Goal: Task Accomplishment & Management: Manage account settings

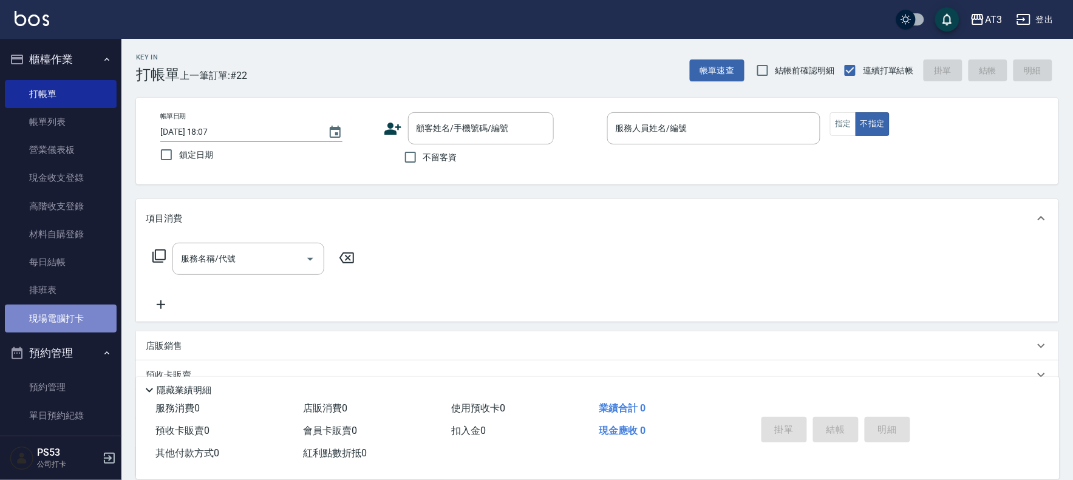
click at [76, 325] on link "現場電腦打卡" at bounding box center [61, 319] width 112 height 28
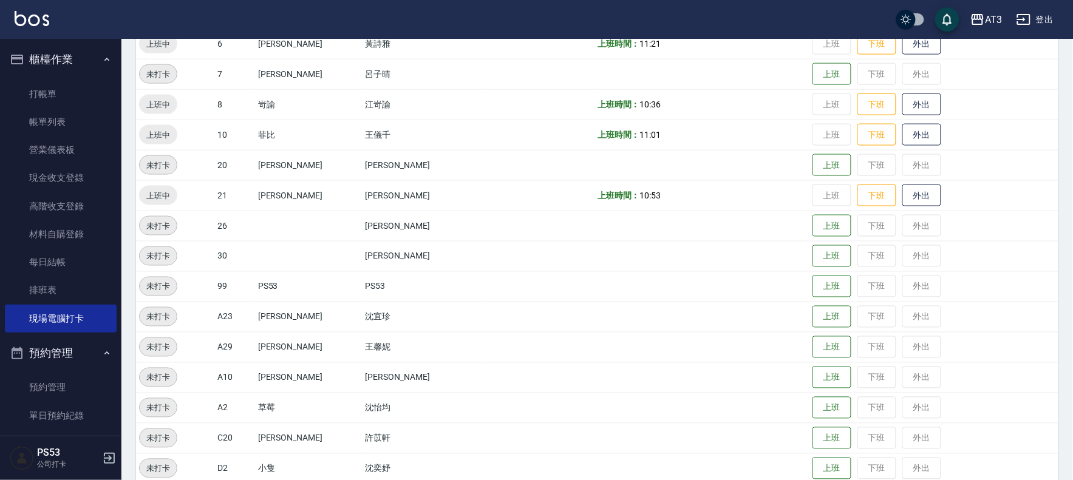
scroll to position [459, 0]
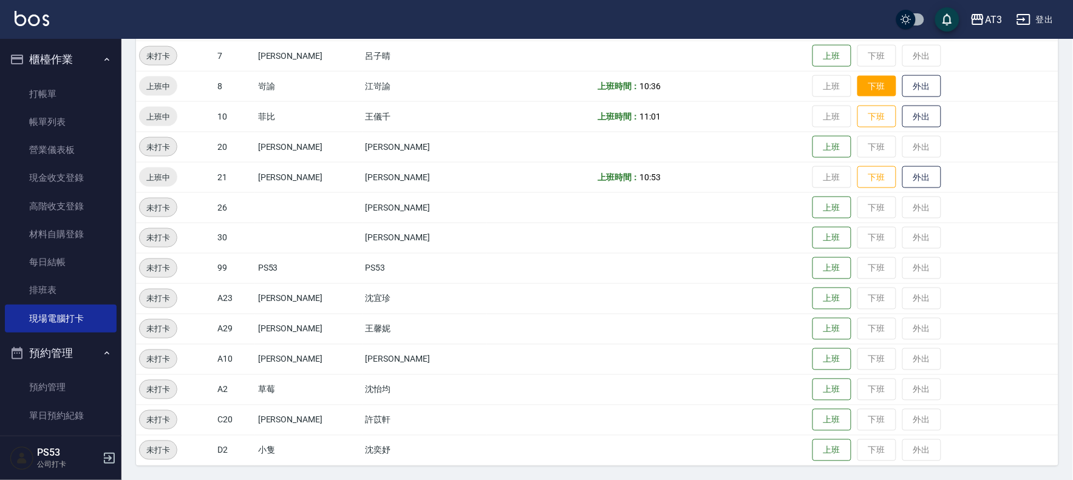
click at [859, 92] on button "下班" at bounding box center [876, 86] width 39 height 21
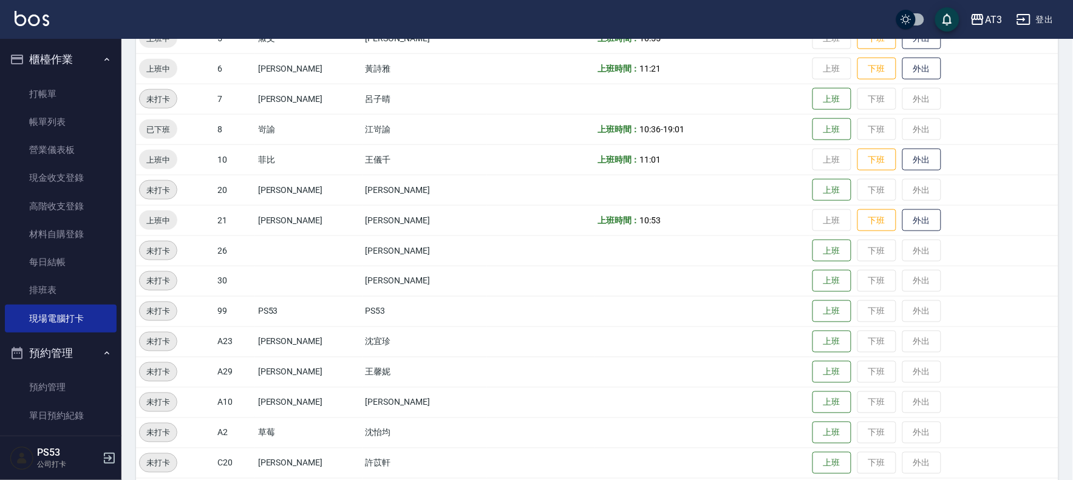
scroll to position [392, 0]
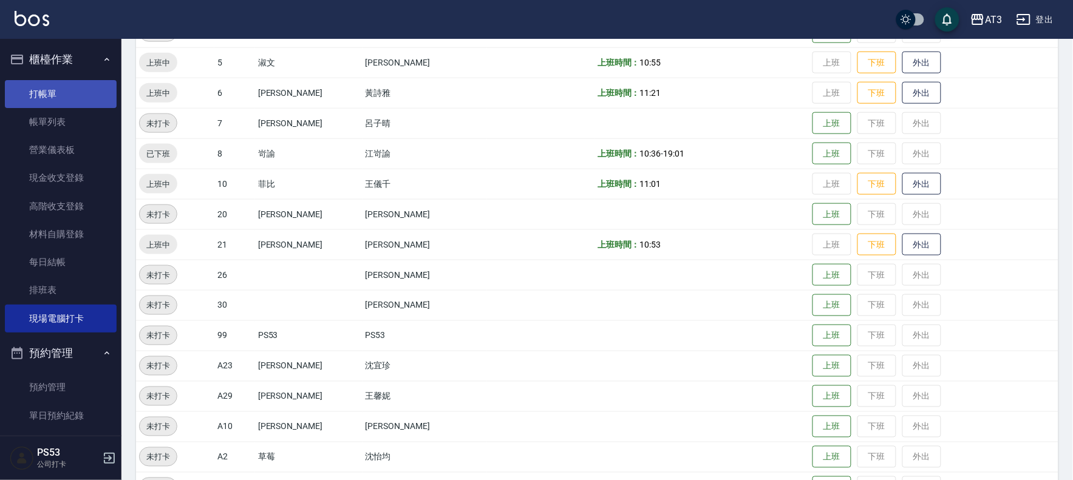
click at [45, 93] on link "打帳單" at bounding box center [61, 94] width 112 height 28
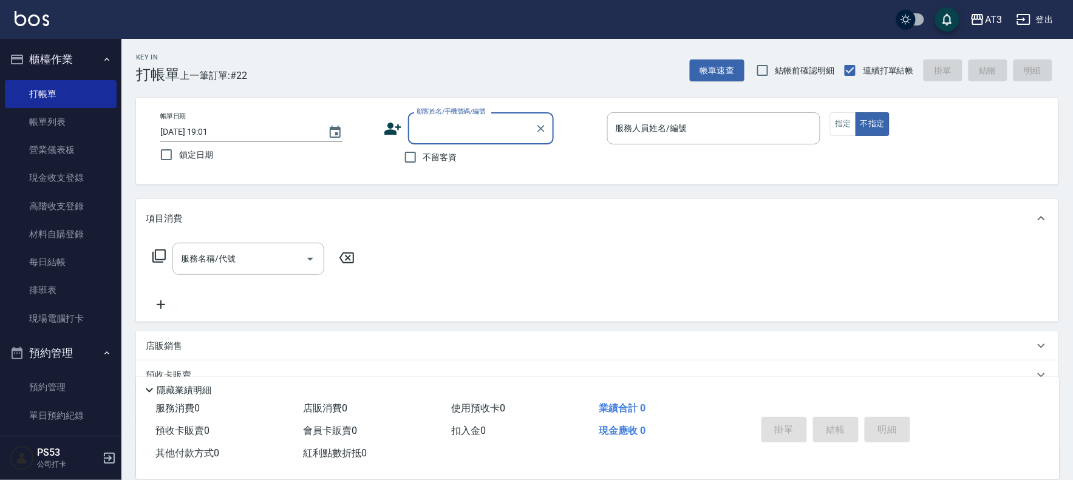
drag, startPoint x: 393, startPoint y: 138, endPoint x: 386, endPoint y: 131, distance: 9.9
click at [392, 138] on div "顧客姓名/手機號碼/編號 顧客姓名/手機號碼/編號" at bounding box center [491, 128] width 214 height 32
click at [386, 130] on icon at bounding box center [393, 129] width 18 height 18
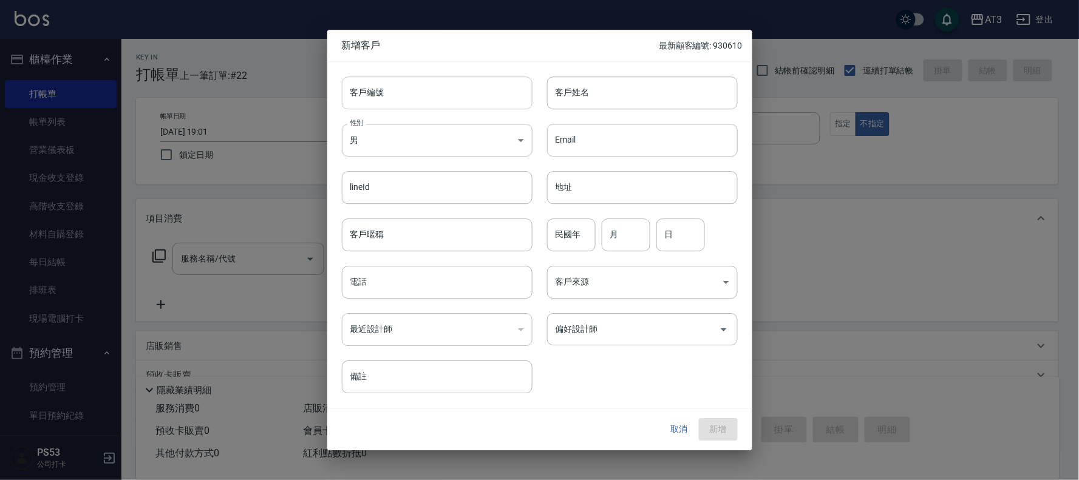
click at [461, 95] on input "客戶編號" at bounding box center [437, 93] width 191 height 33
type input "940731-1"
type input "2"
type input "[PERSON_NAME]"
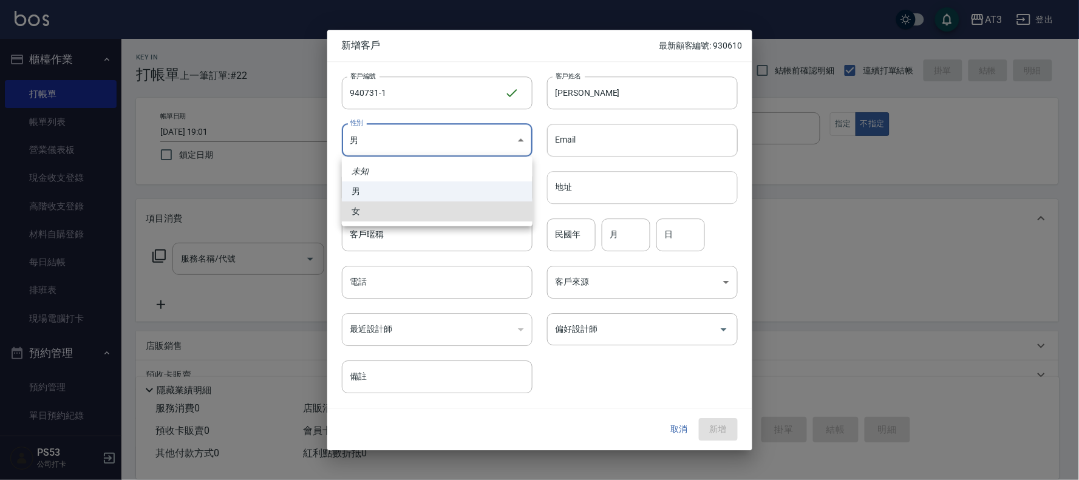
type input "[DEMOGRAPHIC_DATA]"
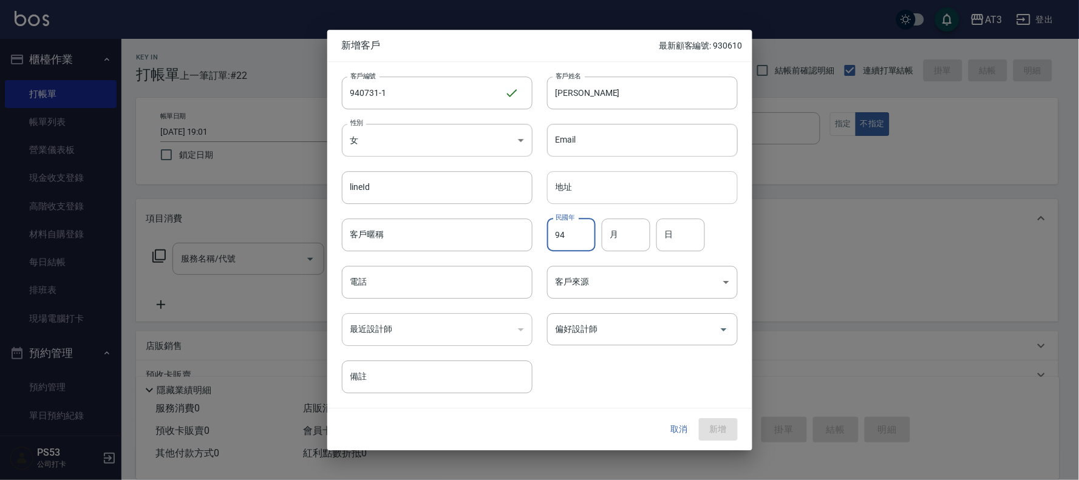
type input "94"
type input "7"
type input "31"
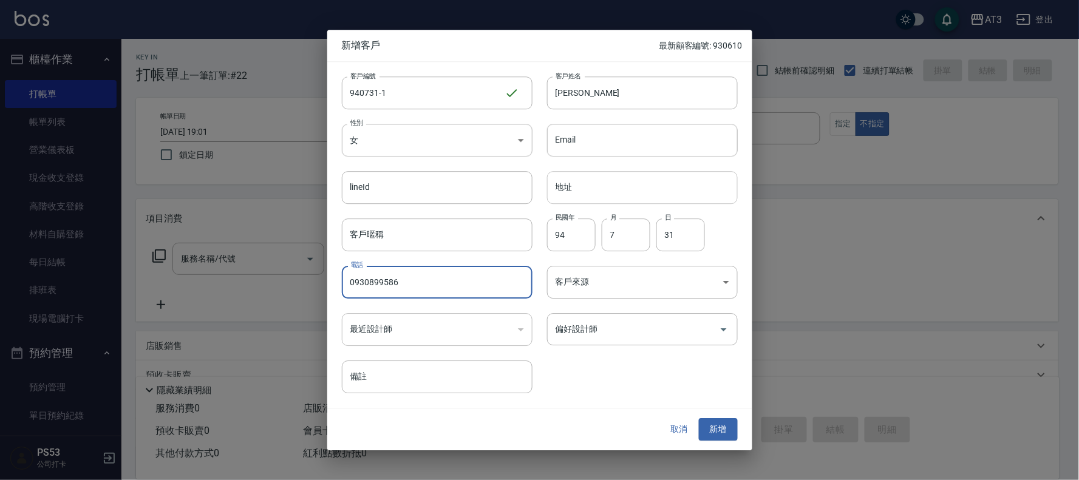
type input "0930899586"
click at [699, 419] on button "新增" at bounding box center [718, 430] width 39 height 22
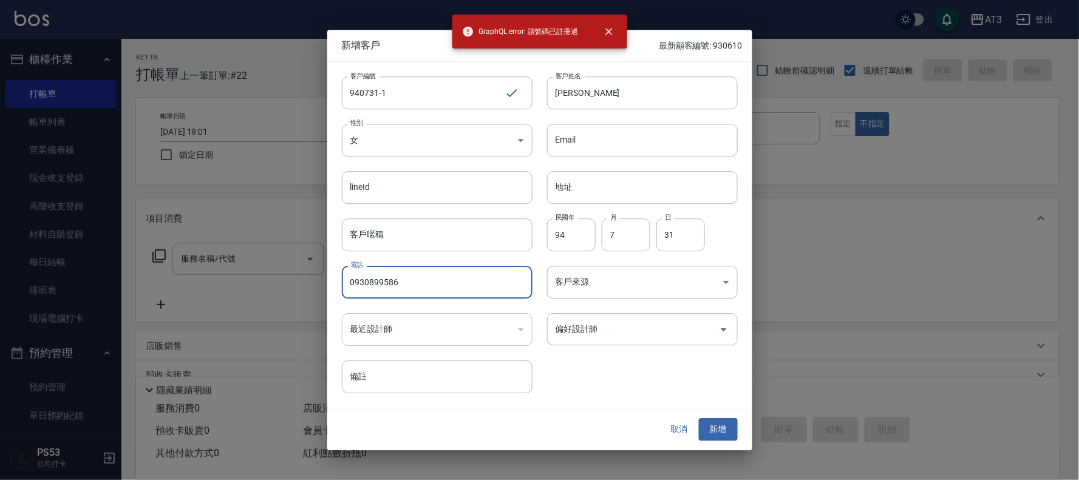
drag, startPoint x: 457, startPoint y: 294, endPoint x: 326, endPoint y: 289, distance: 131.2
click at [326, 289] on div "新增客戶 最新顧客編號: 930610 客戶編號 940731-1 ​ 客戶編號 客戶姓名 [PERSON_NAME] 客戶姓名 性別 女 [DEMOGRAP…" at bounding box center [539, 240] width 1079 height 480
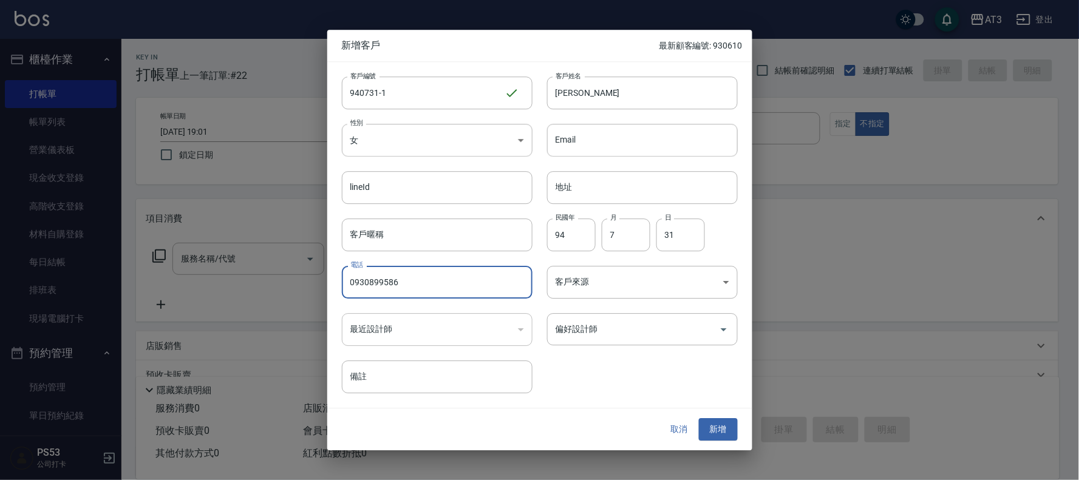
click at [673, 426] on button "取消" at bounding box center [679, 430] width 39 height 22
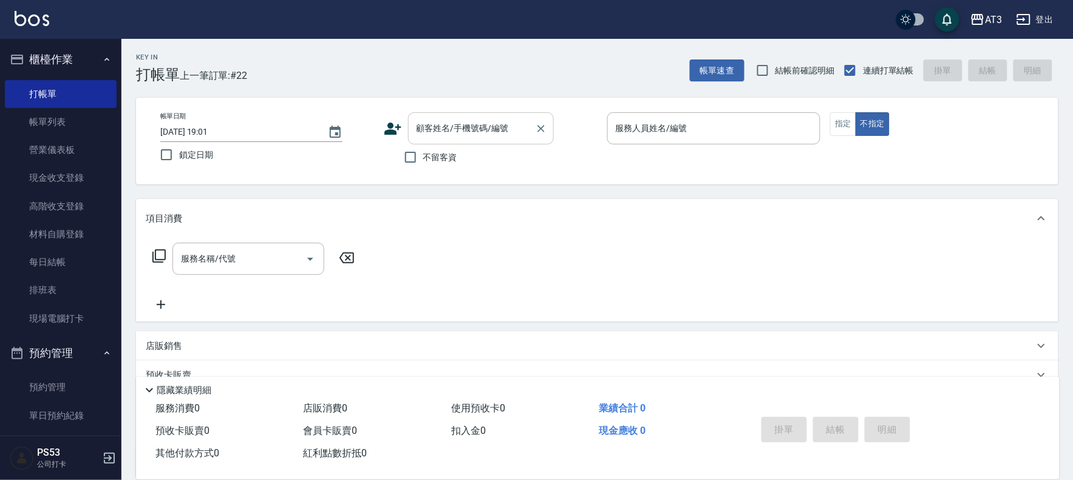
click at [514, 135] on input "顧客姓名/手機號碼/編號" at bounding box center [472, 128] width 117 height 21
paste input "0930899586"
type input "[PERSON_NAME]/0930899586/940731"
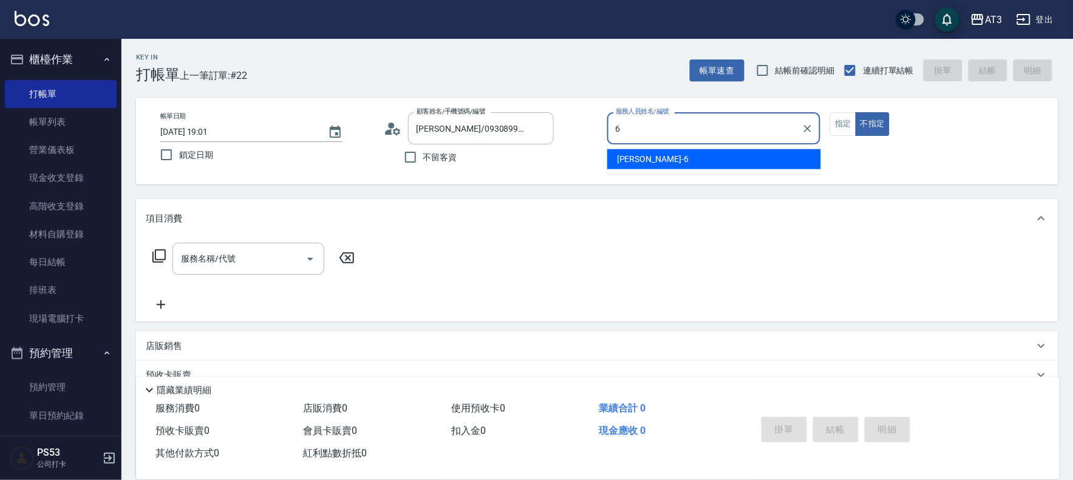
type input "詩雅-6"
type button "false"
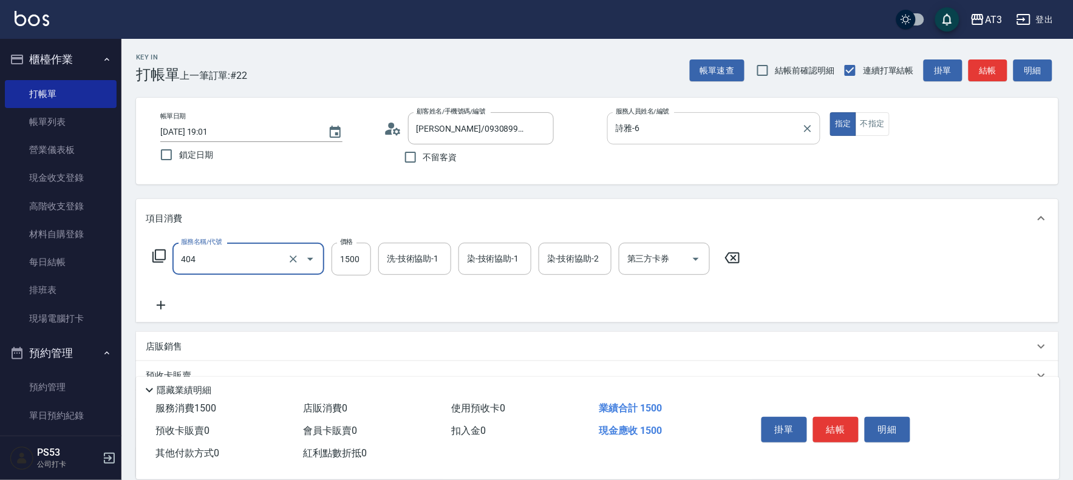
type input "設計染髮(404)"
type input "2000"
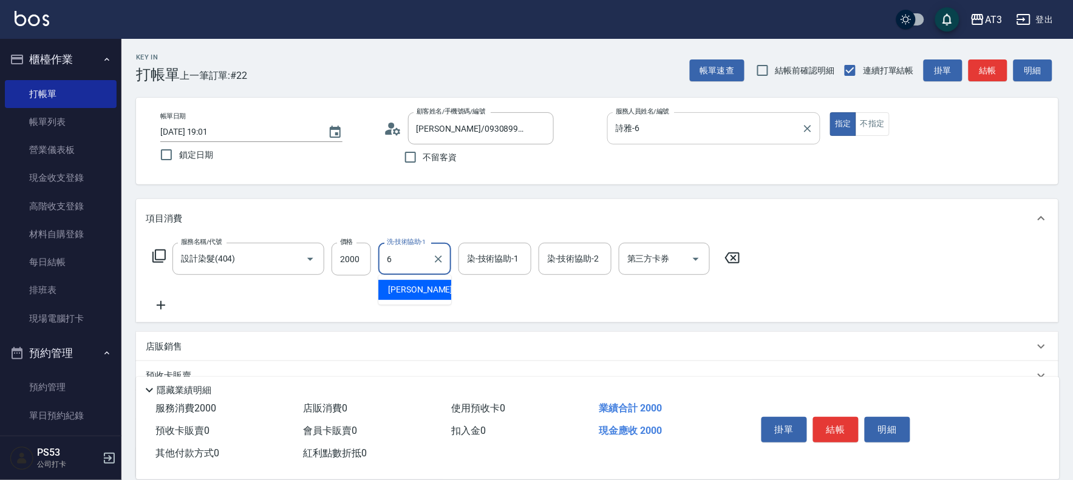
type input "詩雅-6"
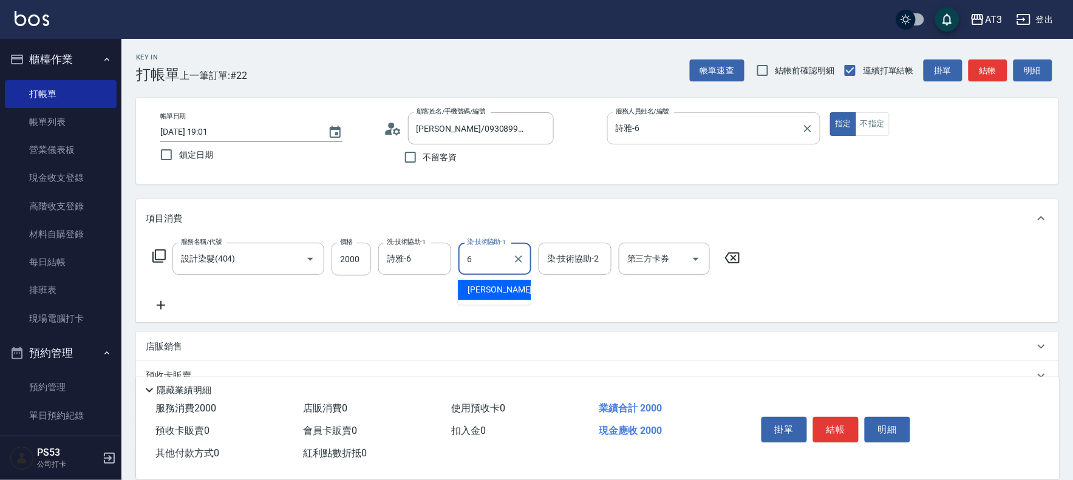
type input "詩雅-6"
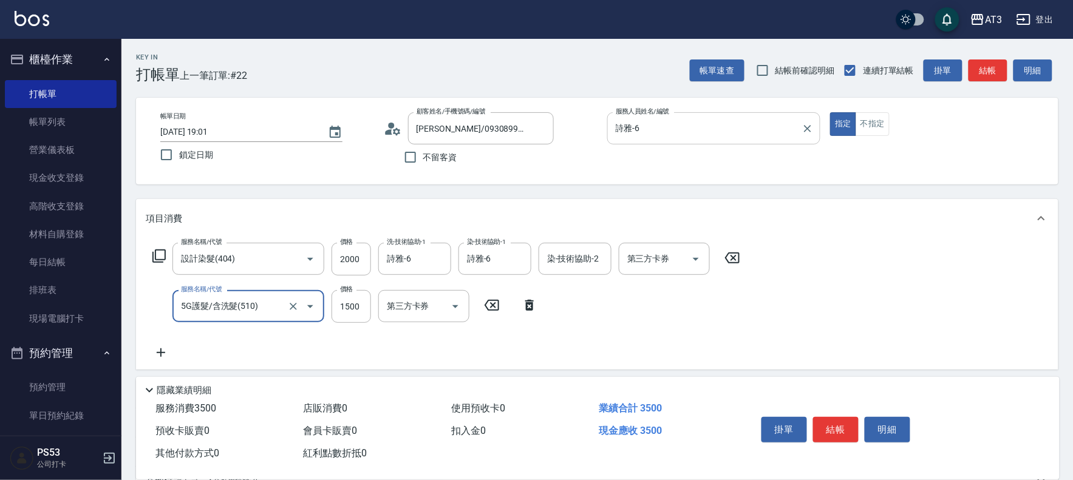
type input "5G護髮/含洗髮(510)"
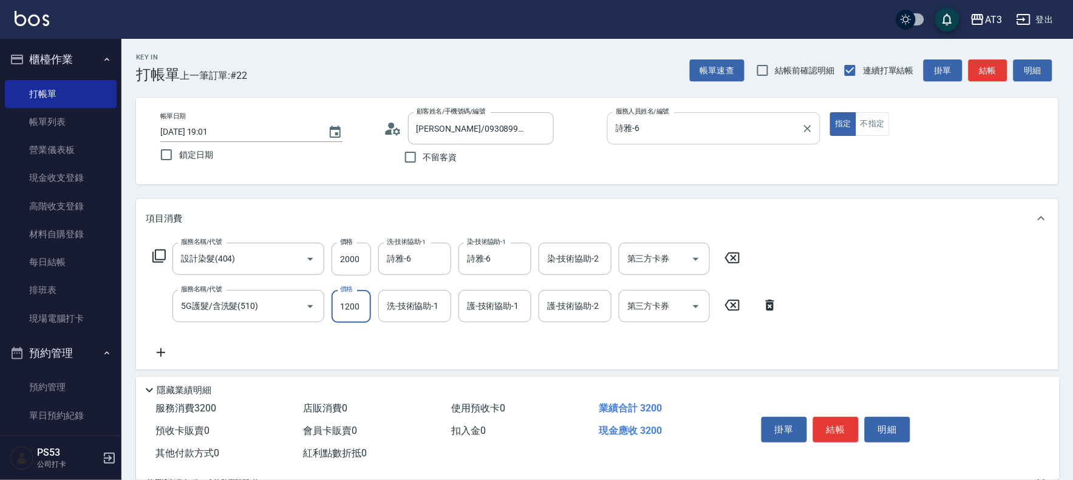
type input "1200"
type input "詩雅-6"
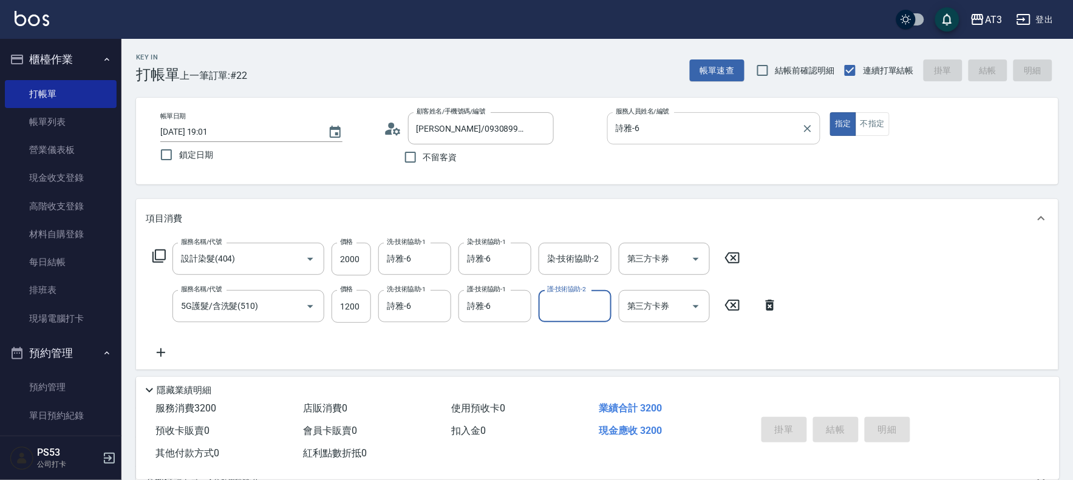
type input "[DATE] 19:05"
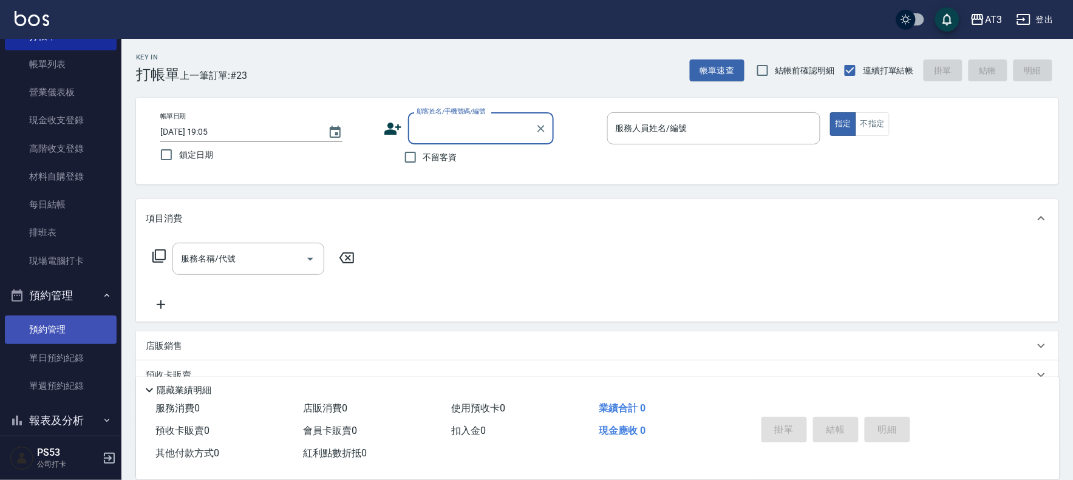
scroll to position [135, 0]
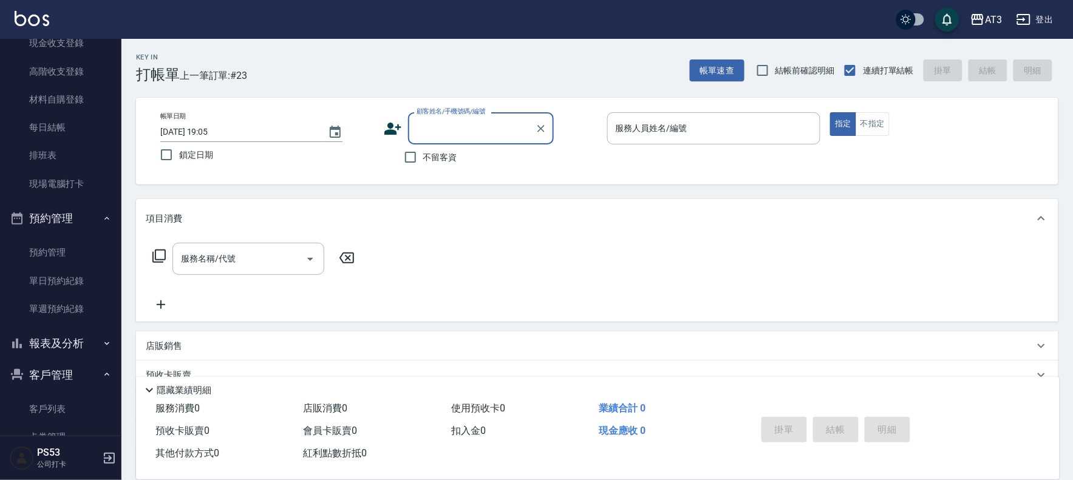
click at [76, 219] on button "預約管理" at bounding box center [61, 219] width 112 height 32
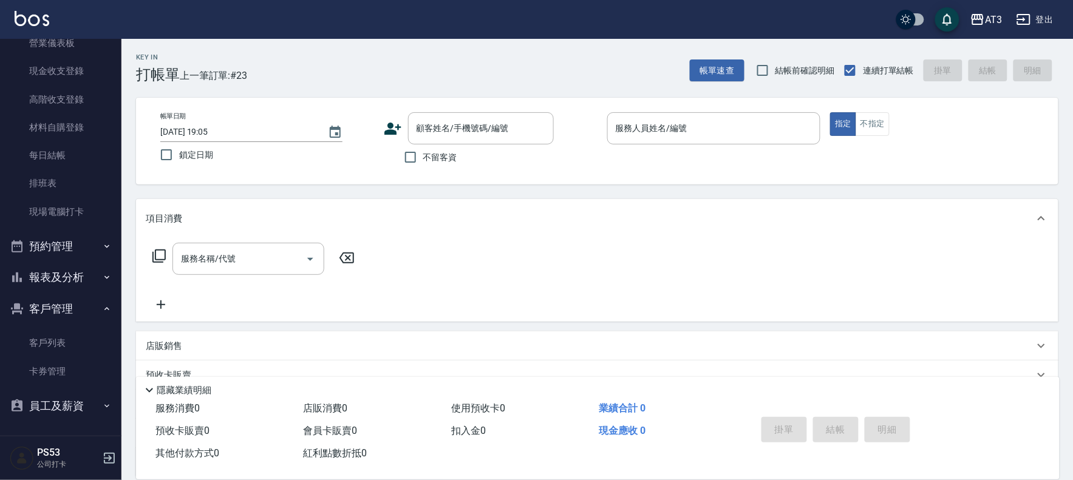
scroll to position [106, 0]
click at [84, 268] on button "報表及分析" at bounding box center [61, 278] width 112 height 32
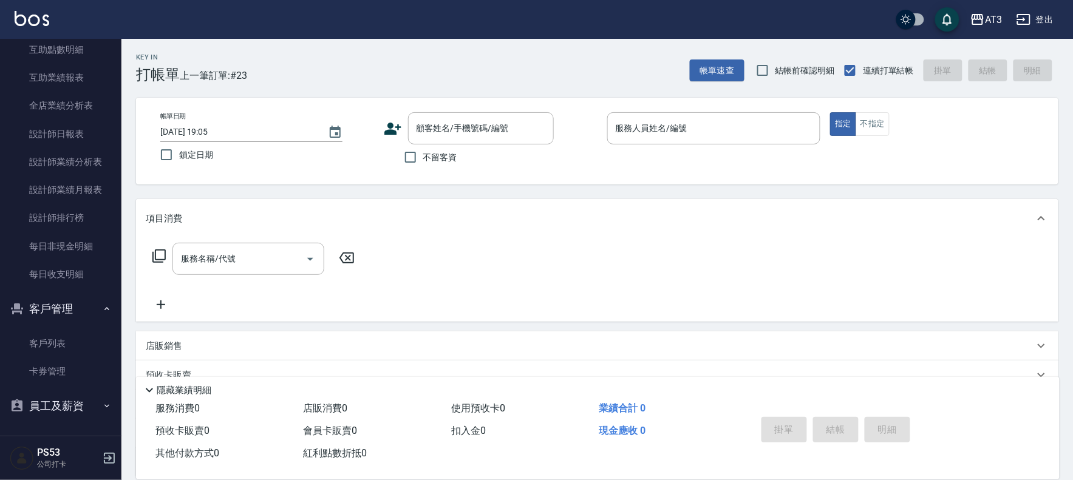
click at [67, 308] on button "客戶管理" at bounding box center [61, 309] width 112 height 32
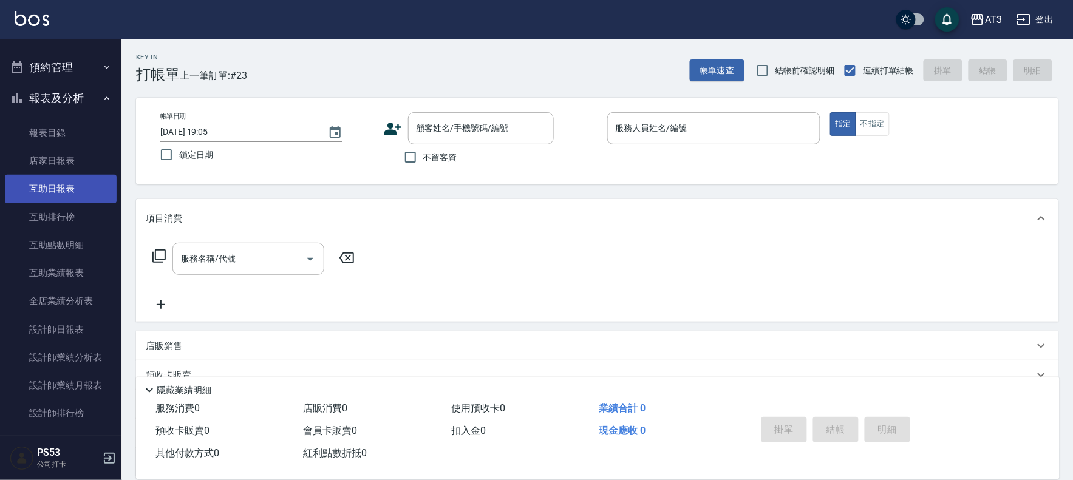
scroll to position [284, 0]
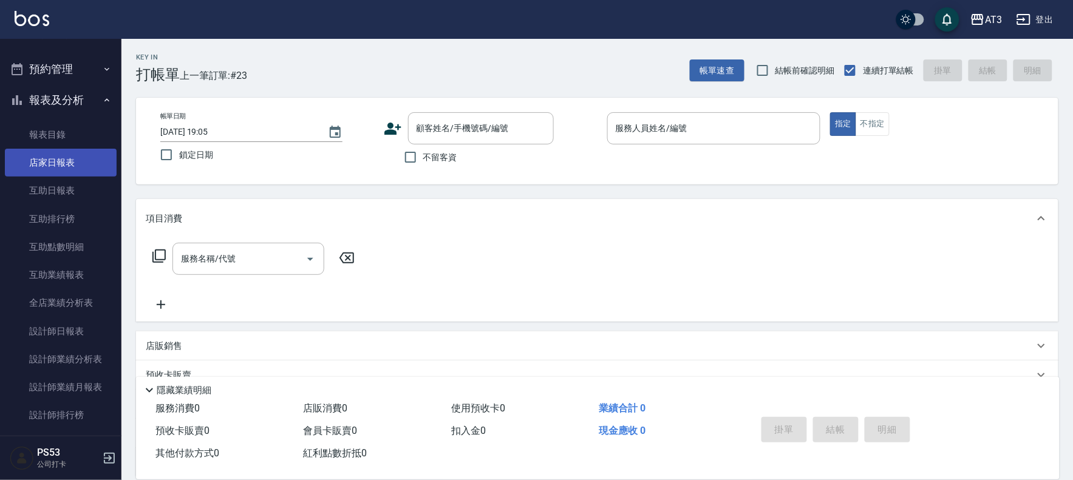
click at [70, 166] on link "店家日報表" at bounding box center [61, 163] width 112 height 28
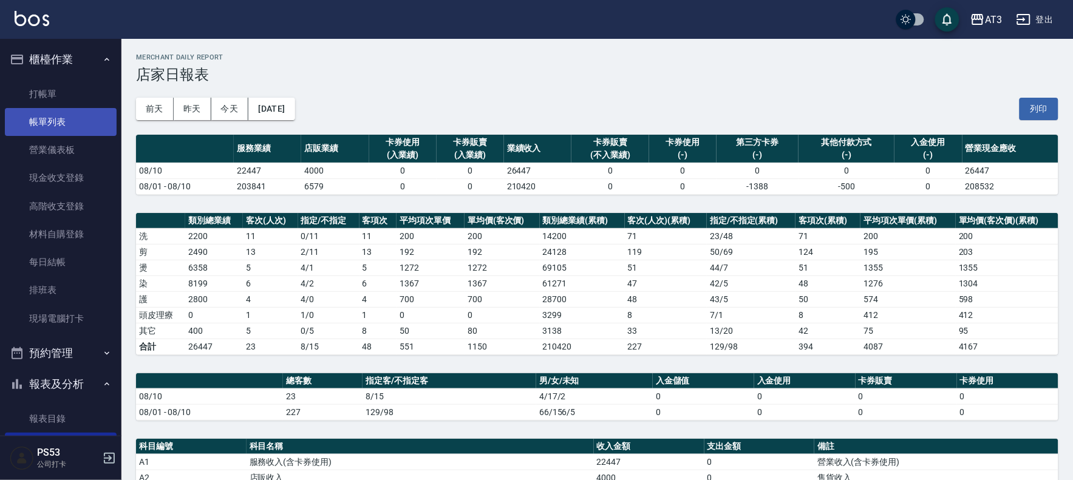
click at [91, 121] on link "帳單列表" at bounding box center [61, 122] width 112 height 28
click at [79, 120] on link "帳單列表" at bounding box center [61, 122] width 112 height 28
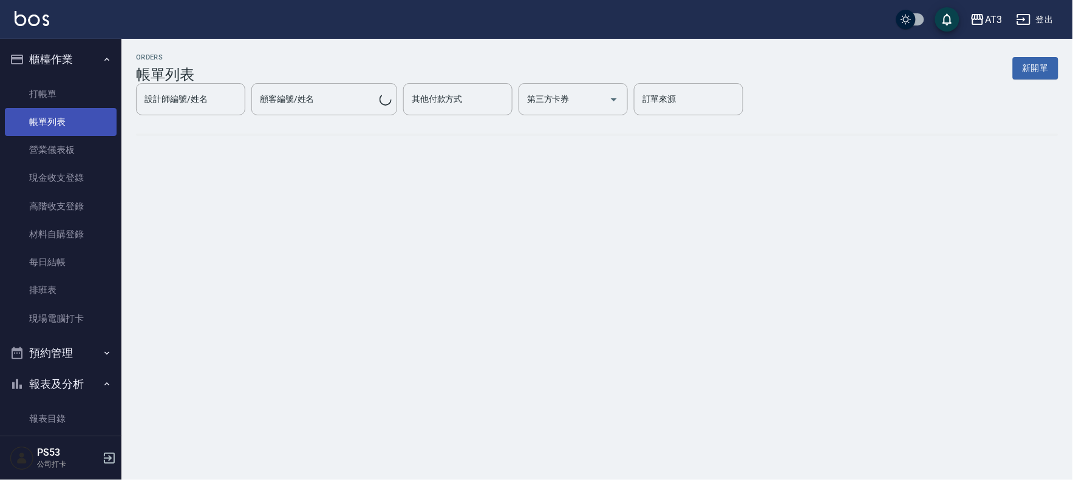
click at [79, 120] on link "帳單列表" at bounding box center [61, 122] width 112 height 28
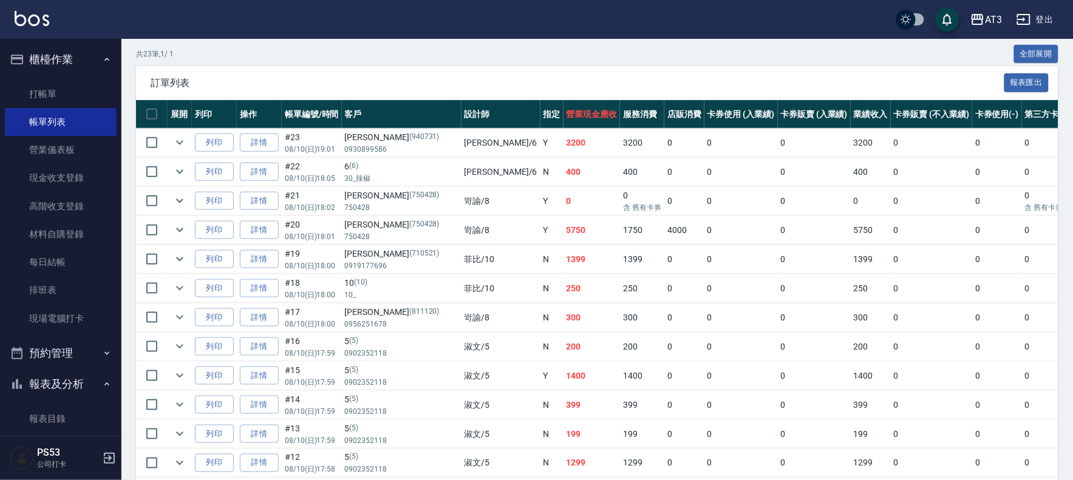
scroll to position [270, 0]
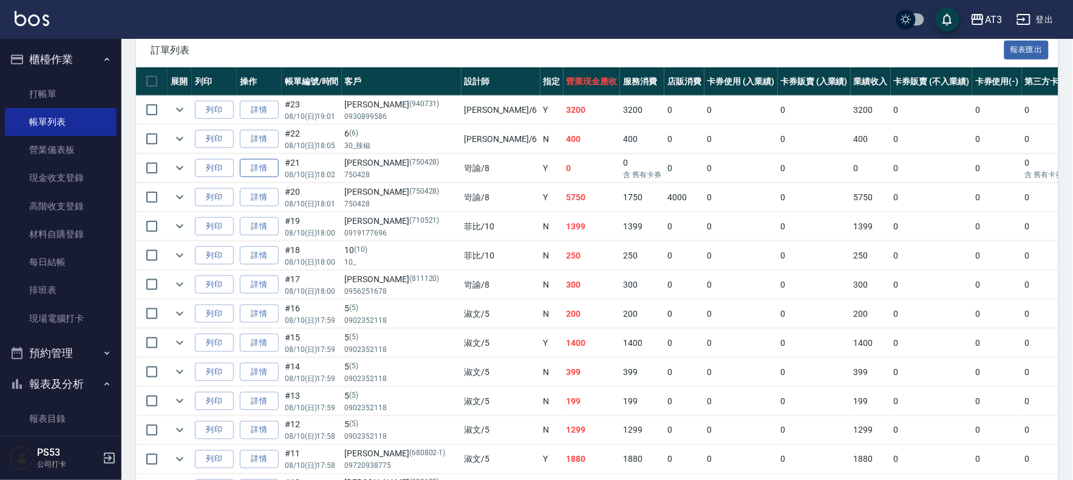
click at [256, 168] on link "詳情" at bounding box center [259, 168] width 39 height 19
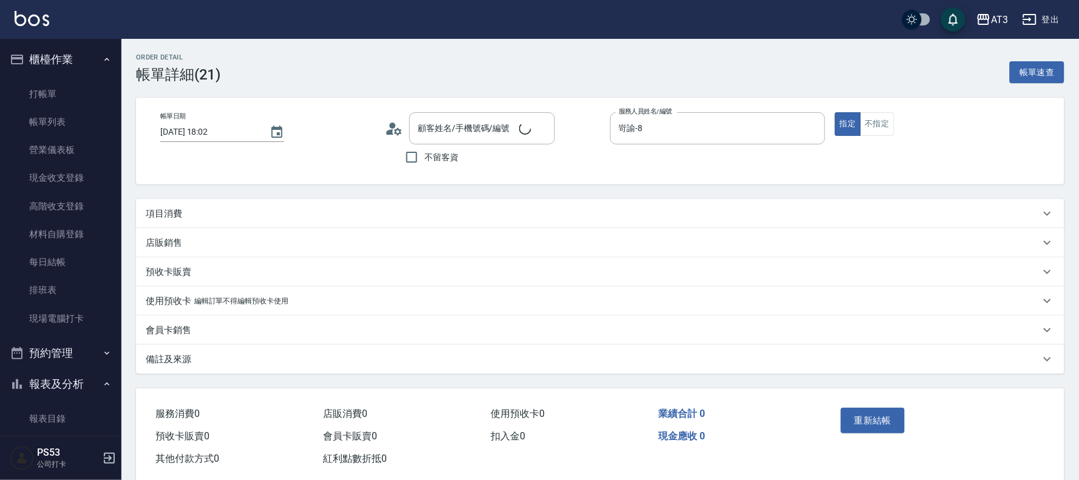
type input "[DATE] 18:02"
type input "岢諭-8"
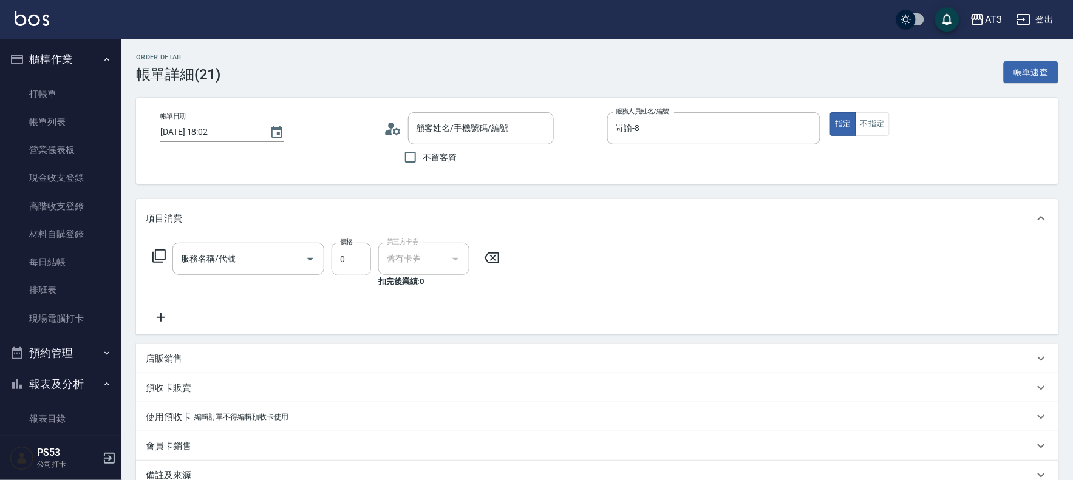
type input "[PERSON_NAME]/750428/750428"
type input "髮原素醫學頭皮養護包套3次抵用/當次入帳(607)"
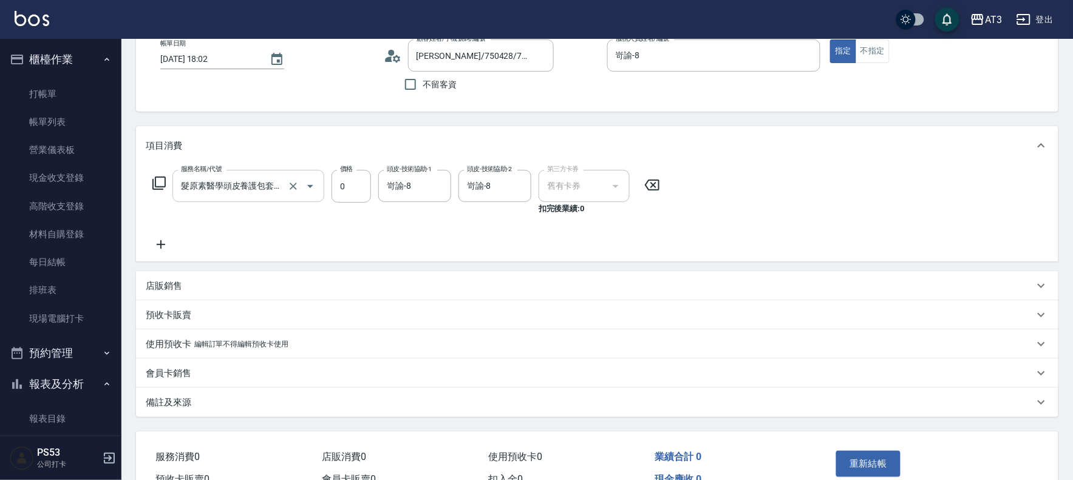
scroll to position [72, 0]
click at [161, 185] on icon at bounding box center [159, 184] width 15 height 15
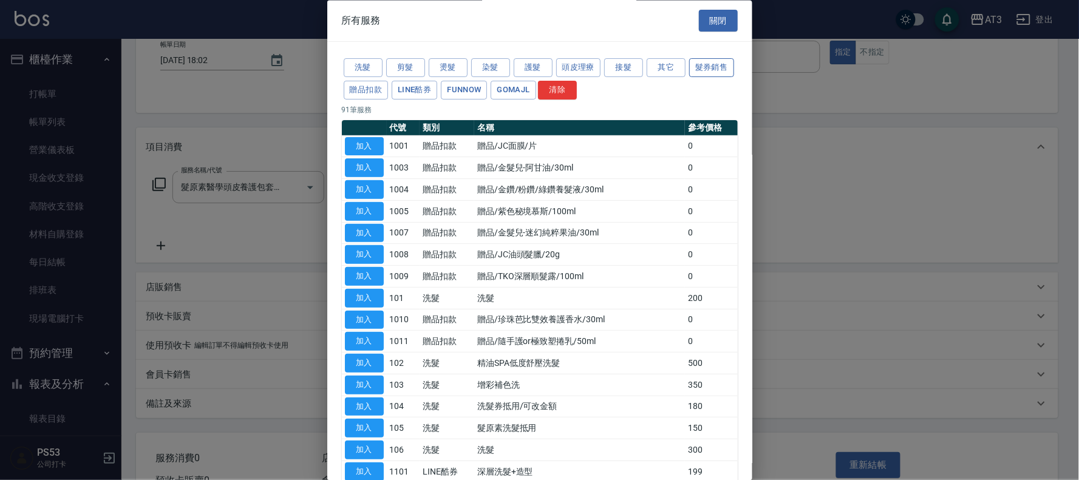
click at [689, 78] on button "髮券銷售" at bounding box center [711, 68] width 45 height 19
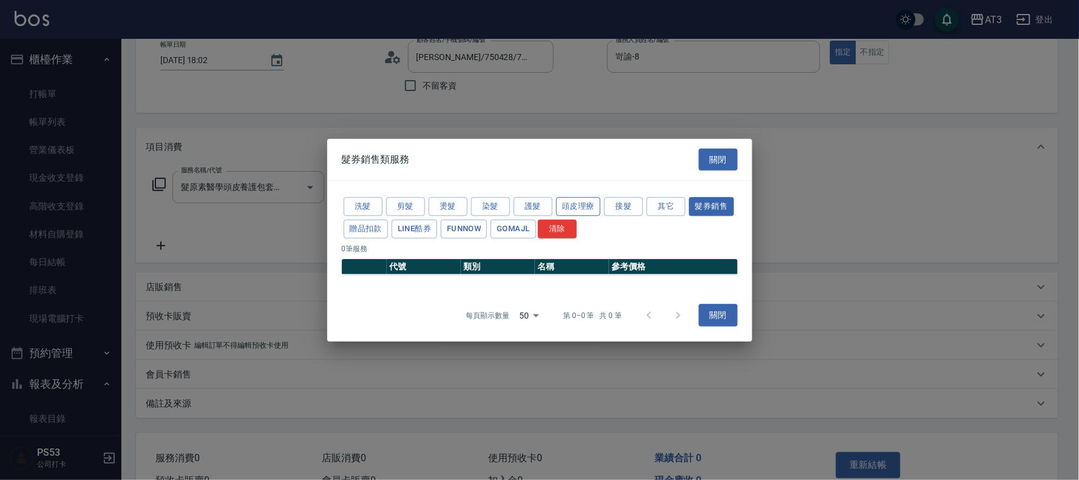
click at [585, 203] on button "頭皮理療" at bounding box center [578, 206] width 45 height 19
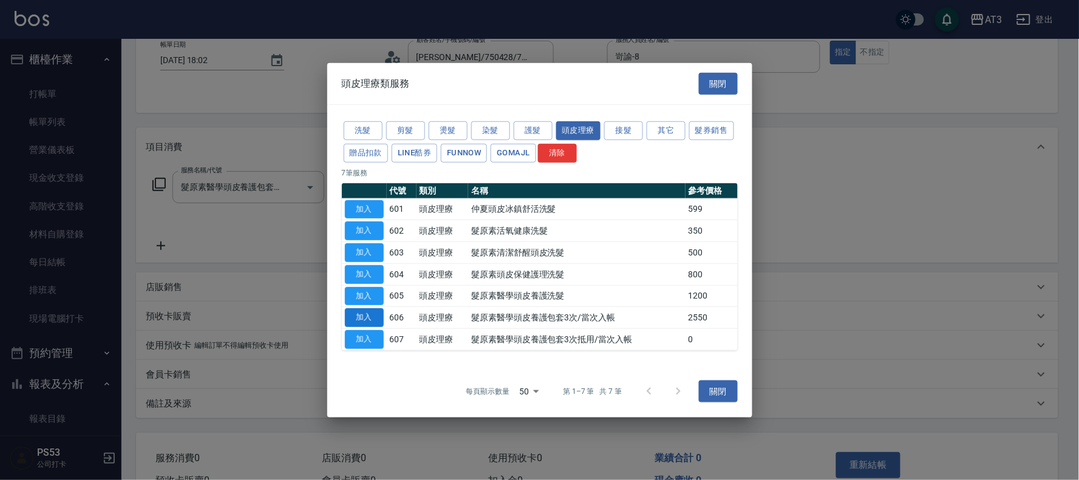
click at [361, 316] on button "加入" at bounding box center [364, 317] width 39 height 19
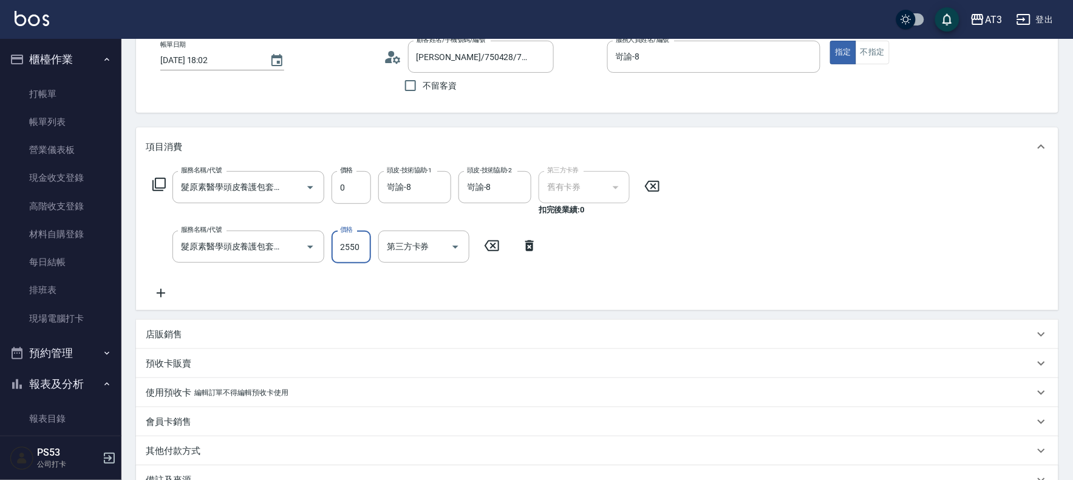
click at [349, 251] on input "2550" at bounding box center [351, 247] width 39 height 33
click at [321, 278] on div "服務名稱/代號 髮原素醫學頭皮養護包套3次抵用/當次入帳(607) 服務名稱/代號 價格 0 價格 頭皮-技術協助-1 岢諭-8 頭皮-技術協助-1 頭皮-技…" at bounding box center [407, 235] width 522 height 129
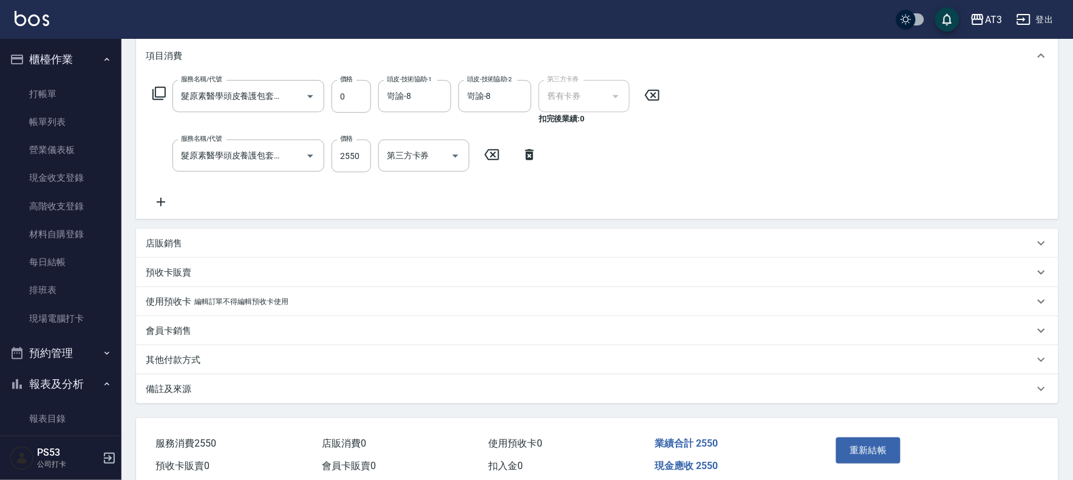
scroll to position [140, 0]
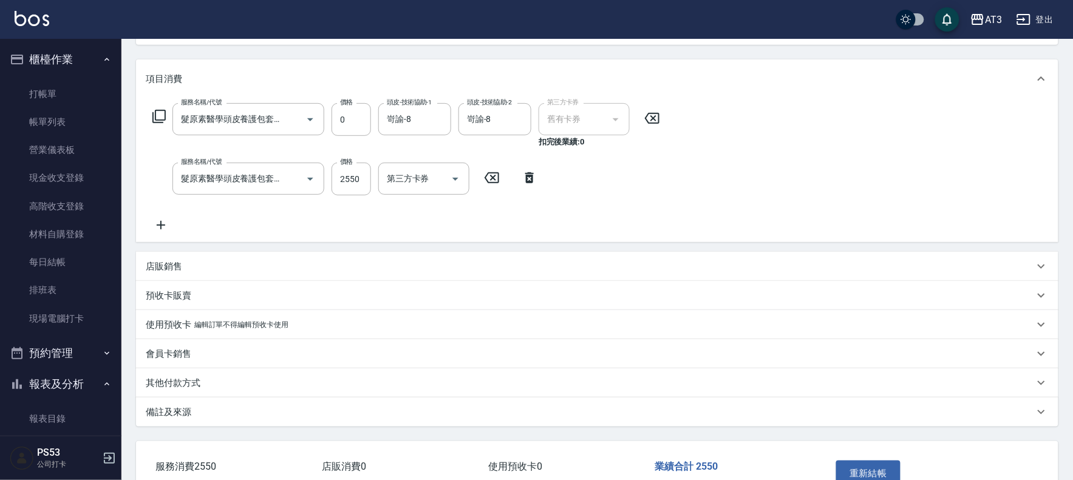
click at [528, 177] on icon at bounding box center [529, 178] width 30 height 15
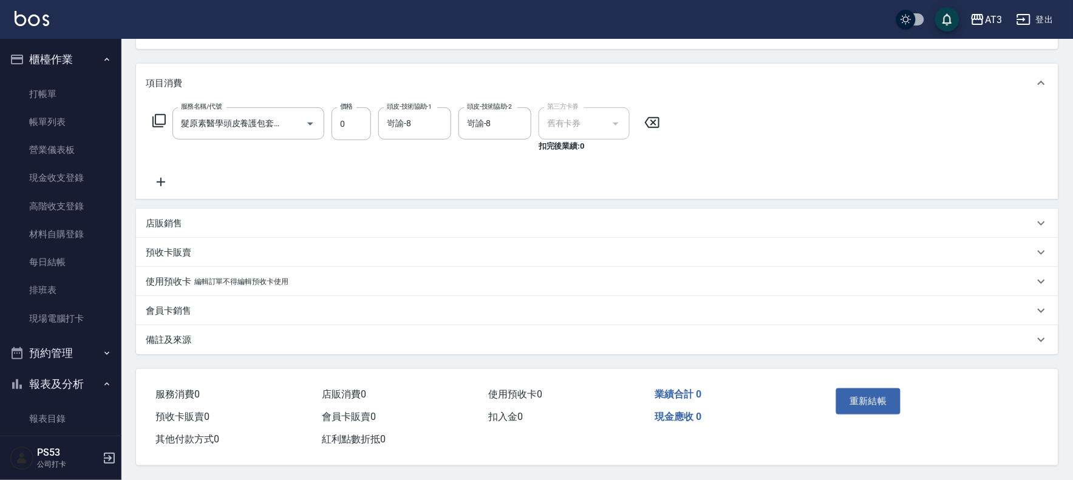
click at [220, 247] on div "預收卡販賣" at bounding box center [590, 253] width 888 height 13
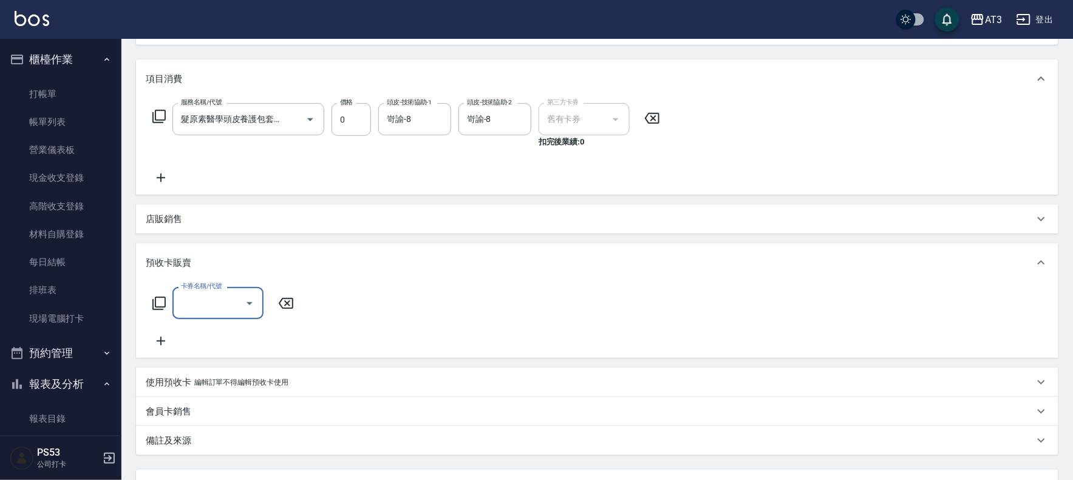
scroll to position [207, 0]
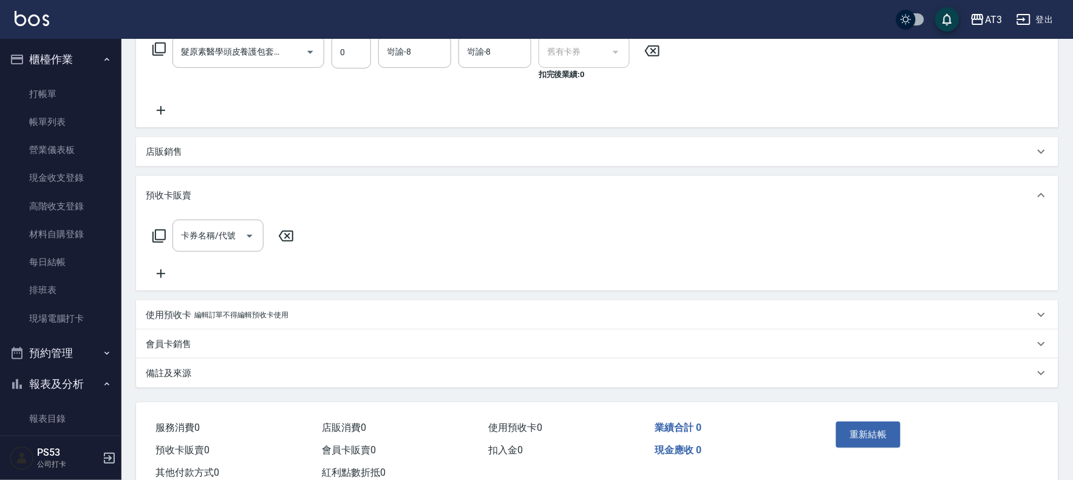
click at [164, 235] on icon at bounding box center [159, 236] width 15 height 15
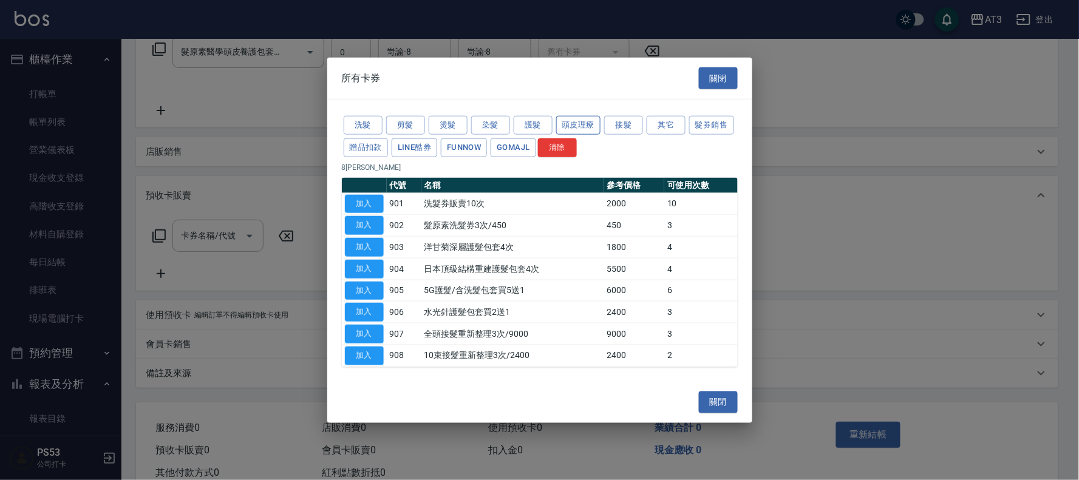
click at [585, 121] on button "頭皮理療" at bounding box center [578, 125] width 45 height 19
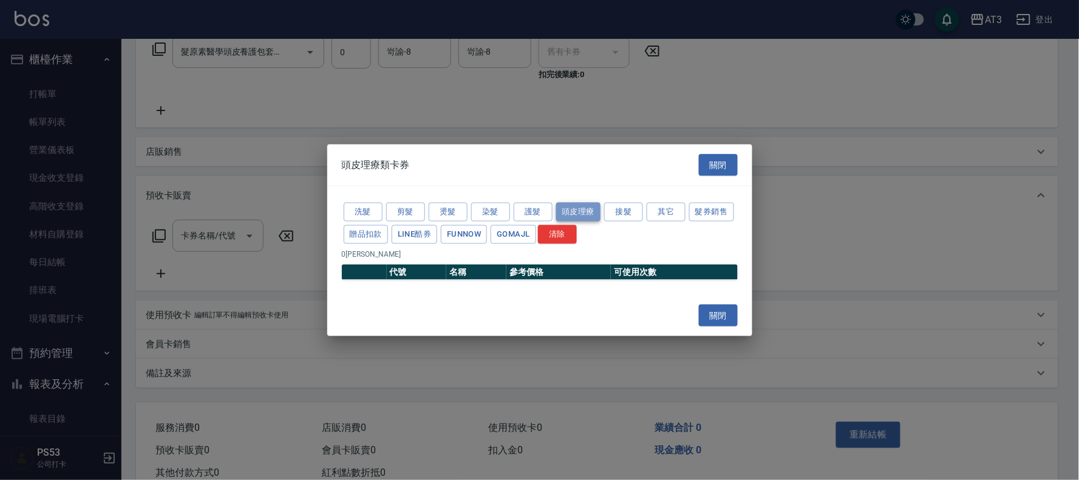
click at [584, 206] on button "頭皮理療" at bounding box center [578, 212] width 45 height 19
click at [614, 203] on button "接髮" at bounding box center [623, 212] width 39 height 19
click at [371, 213] on button "洗髮" at bounding box center [363, 212] width 39 height 19
click at [406, 210] on button "剪髮" at bounding box center [405, 212] width 39 height 19
click at [449, 209] on button "燙髮" at bounding box center [448, 212] width 39 height 19
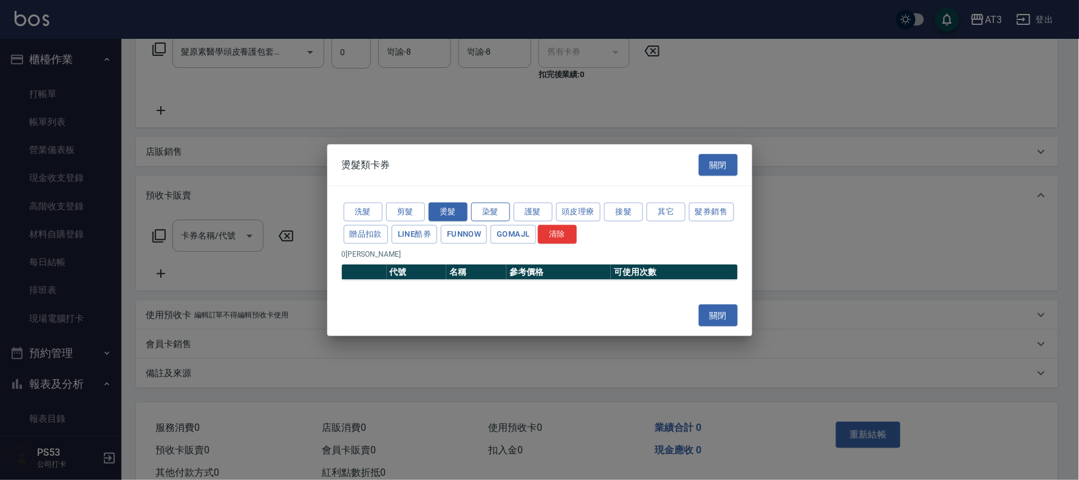
click at [478, 208] on button "染髮" at bounding box center [490, 212] width 39 height 19
click at [529, 207] on button "護髮" at bounding box center [533, 212] width 39 height 19
drag, startPoint x: 563, startPoint y: 207, endPoint x: 615, endPoint y: 207, distance: 51.0
click at [566, 207] on button "頭皮理療" at bounding box center [578, 212] width 45 height 19
drag, startPoint x: 617, startPoint y: 207, endPoint x: 642, endPoint y: 207, distance: 25.5
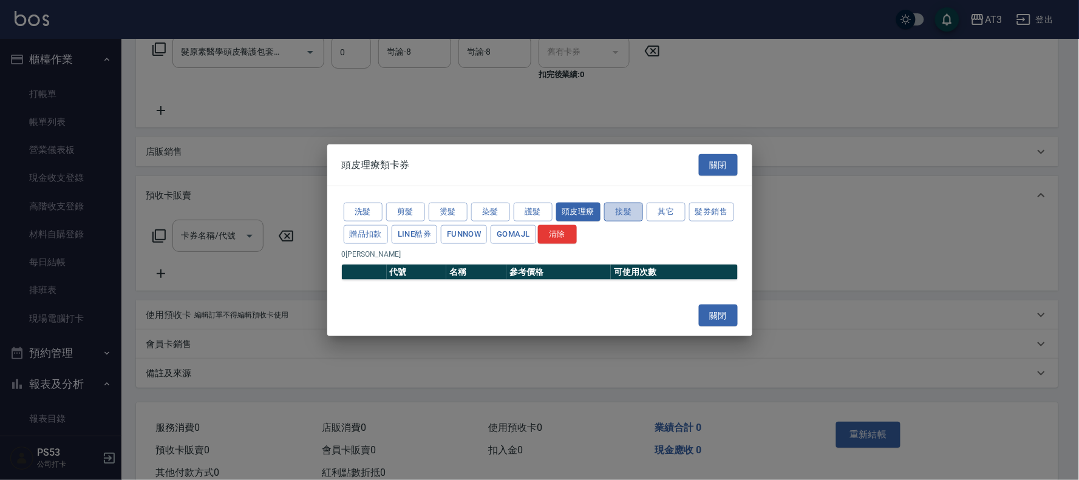
click at [618, 207] on button "接髮" at bounding box center [623, 212] width 39 height 19
drag, startPoint x: 659, startPoint y: 209, endPoint x: 703, endPoint y: 211, distance: 43.8
click at [670, 210] on button "其它" at bounding box center [666, 212] width 39 height 19
click at [712, 211] on button "髮券銷售" at bounding box center [711, 212] width 45 height 19
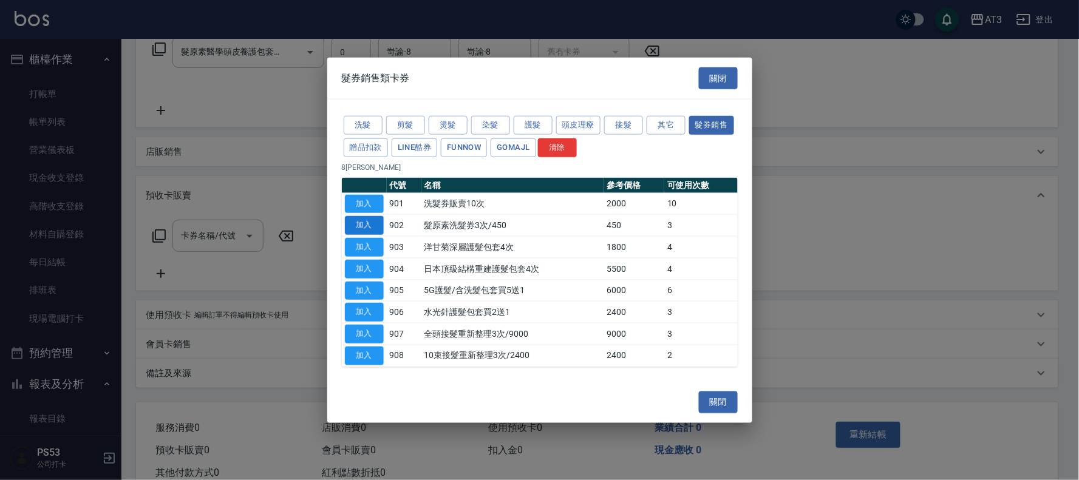
click at [351, 220] on button "加入" at bounding box center [364, 225] width 39 height 19
type input "髮原素洗髮券3次/450(902)"
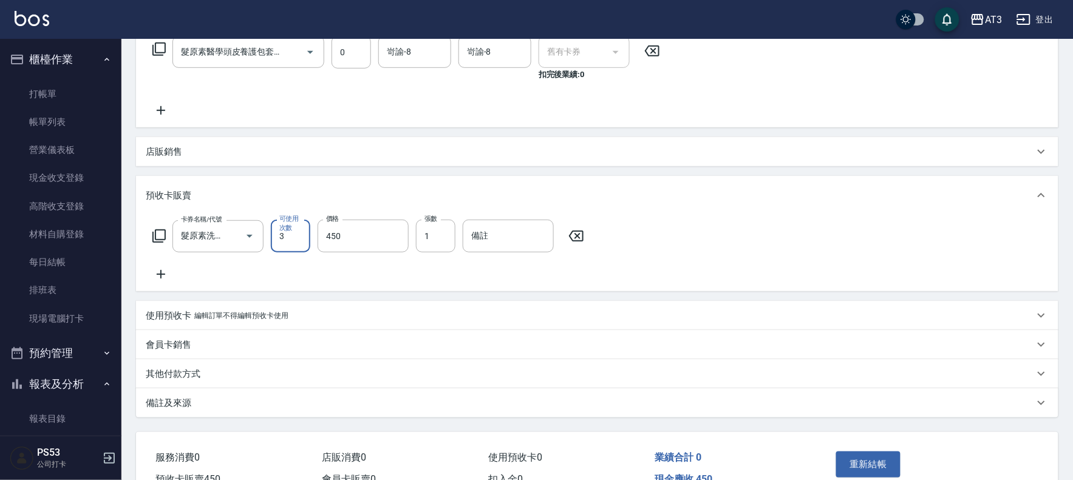
click at [306, 240] on input "3" at bounding box center [290, 236] width 39 height 33
click at [573, 235] on icon at bounding box center [576, 236] width 30 height 15
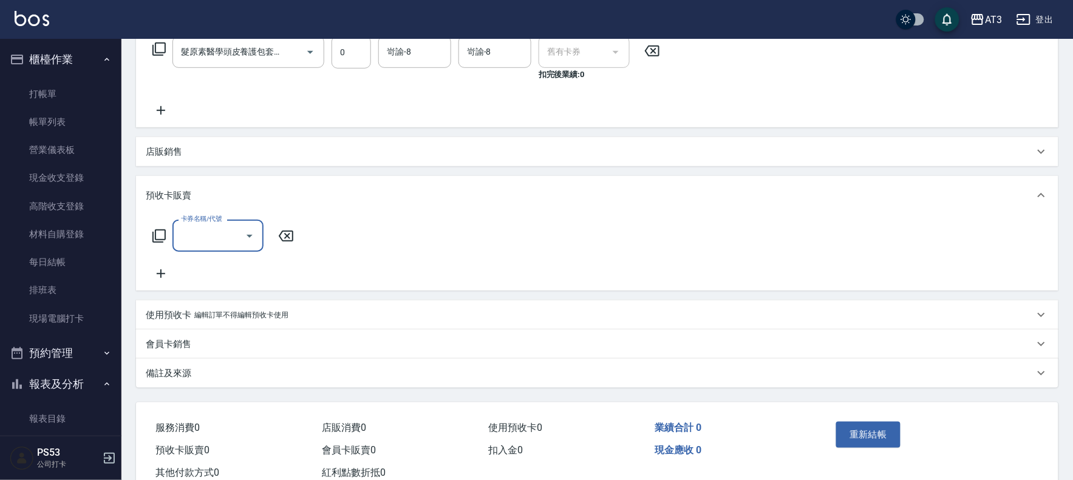
click at [286, 236] on icon at bounding box center [286, 236] width 30 height 15
click at [1010, 189] on div "預收卡販賣" at bounding box center [590, 195] width 888 height 13
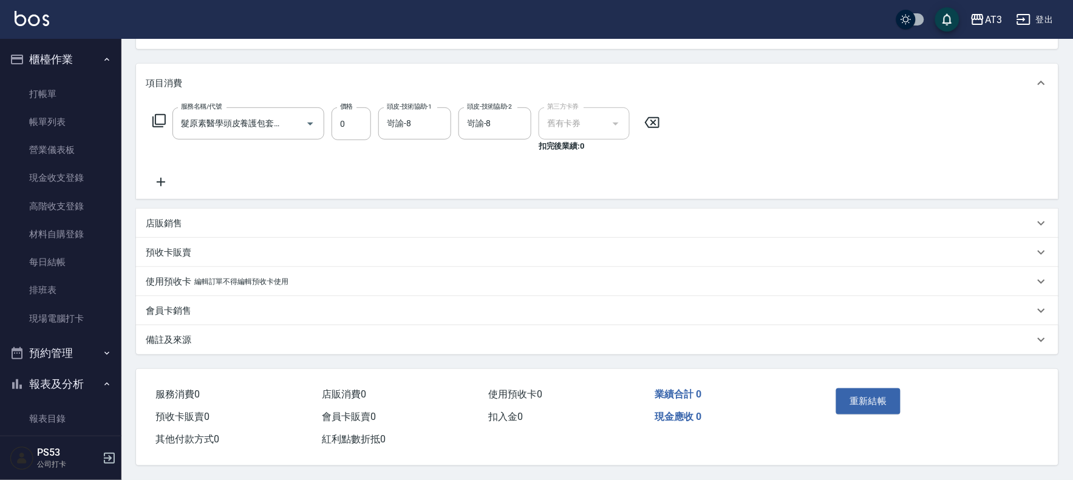
scroll to position [140, 0]
click at [384, 282] on div "使用預收卡 編輯訂單不得編輯預收卡使用" at bounding box center [590, 282] width 888 height 13
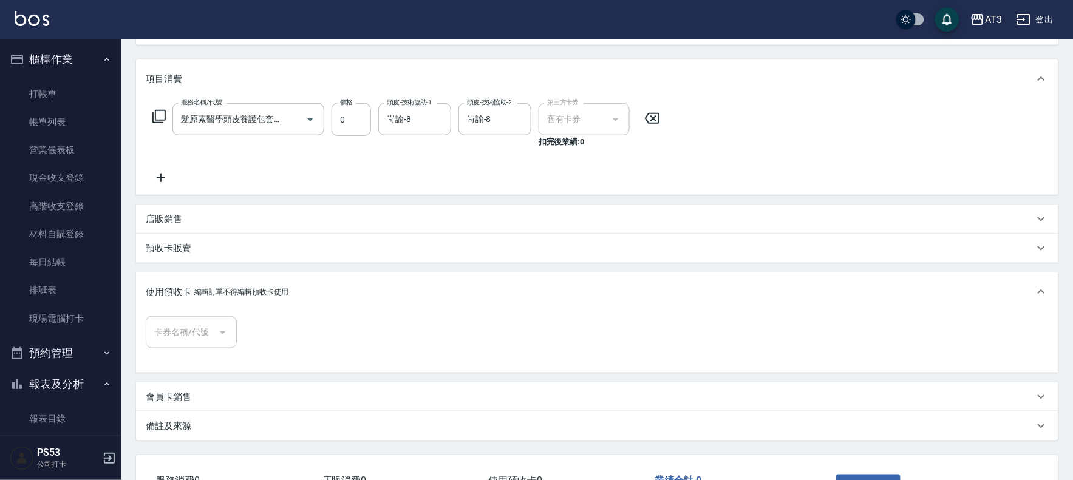
click at [372, 287] on div "使用預收卡 編輯訂單不得編輯預收卡使用" at bounding box center [590, 292] width 888 height 13
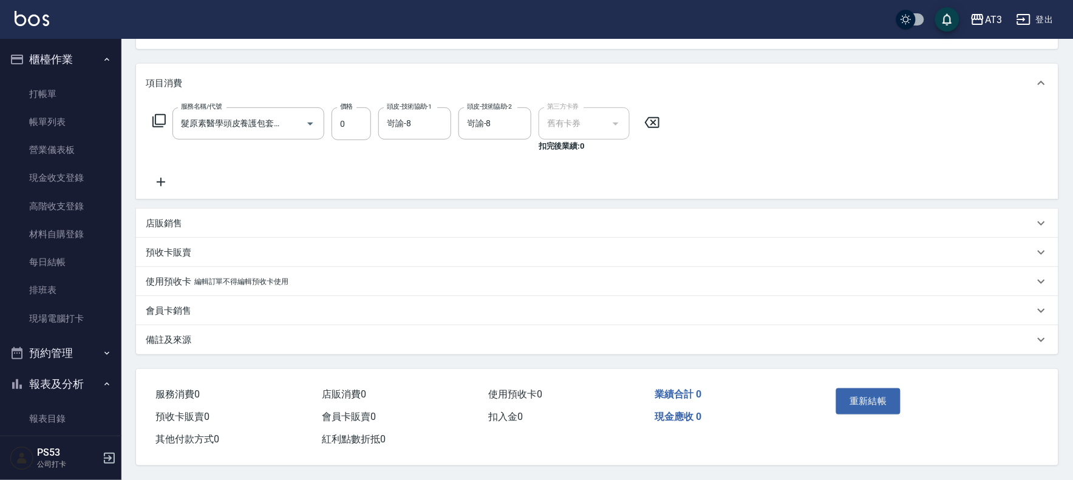
click at [372, 287] on div "使用預收卡 編輯訂單不得編輯預收卡使用" at bounding box center [597, 281] width 922 height 29
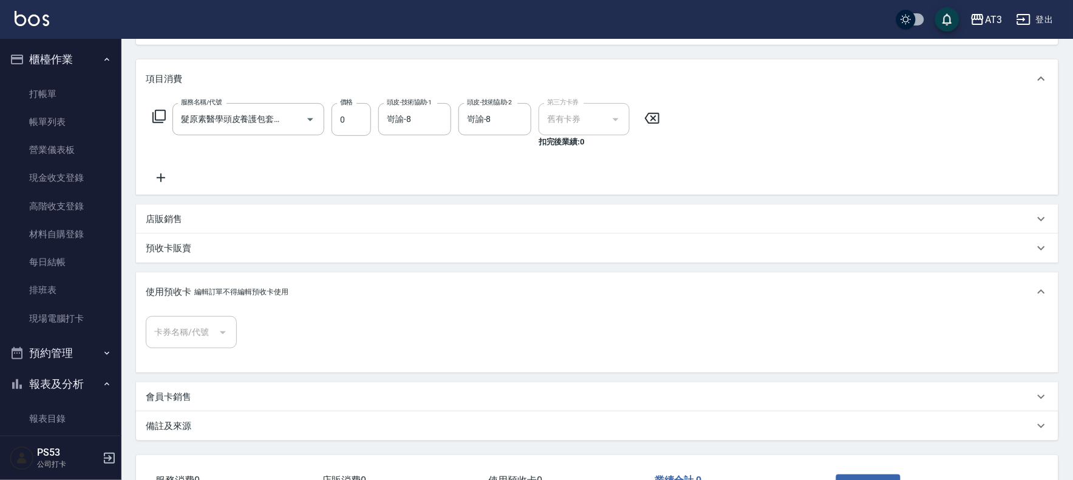
click at [359, 287] on div "使用預收卡 編輯訂單不得編輯預收卡使用" at bounding box center [590, 292] width 888 height 13
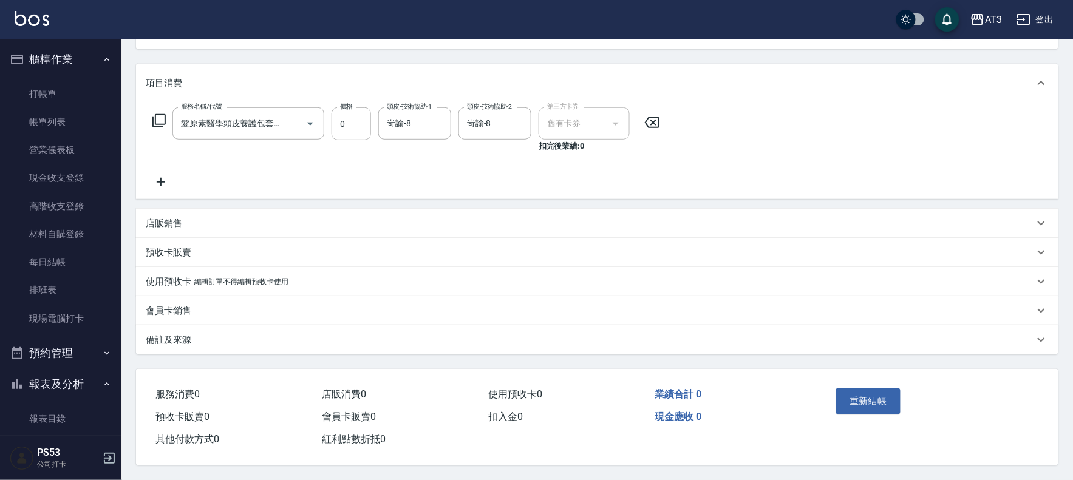
click at [177, 307] on p "會員卡銷售" at bounding box center [169, 311] width 46 height 13
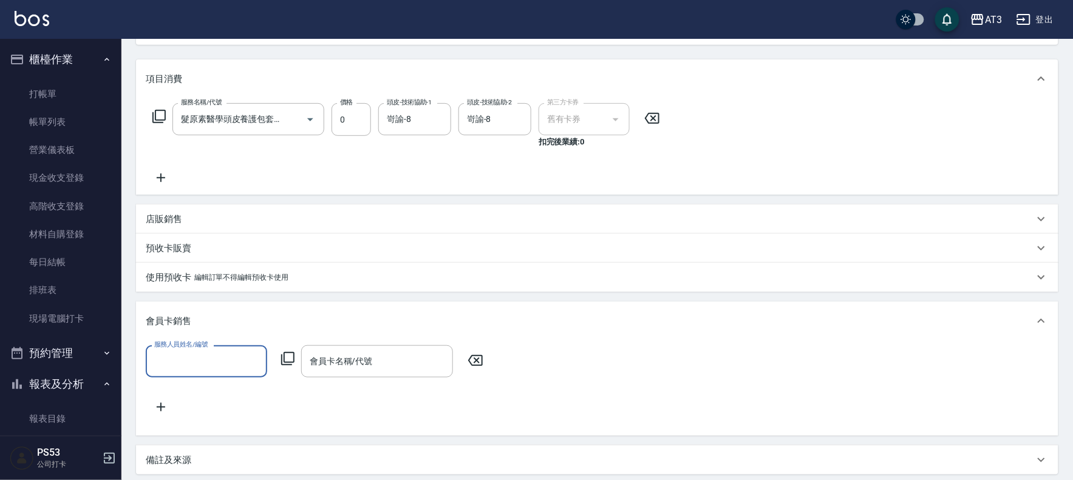
scroll to position [0, 0]
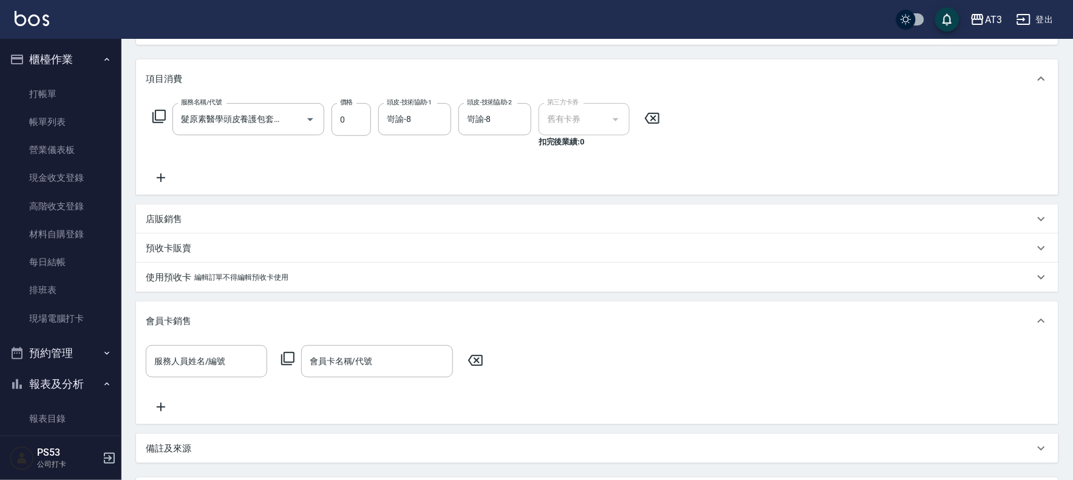
click at [180, 317] on p "會員卡銷售" at bounding box center [169, 321] width 46 height 13
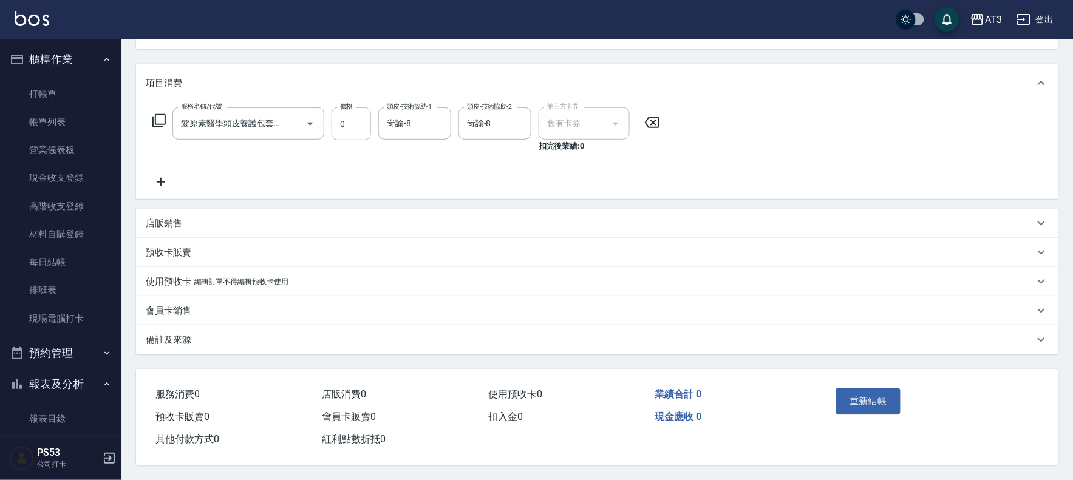
click at [203, 334] on div "備註及來源" at bounding box center [590, 340] width 888 height 13
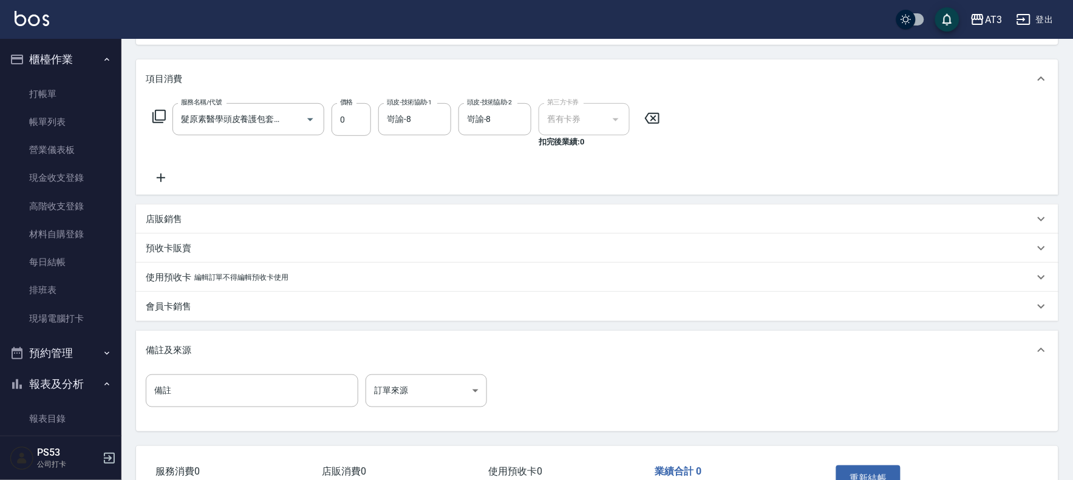
drag, startPoint x: 199, startPoint y: 340, endPoint x: 207, endPoint y: 310, distance: 30.8
click at [199, 341] on div "備註及來源" at bounding box center [597, 350] width 922 height 39
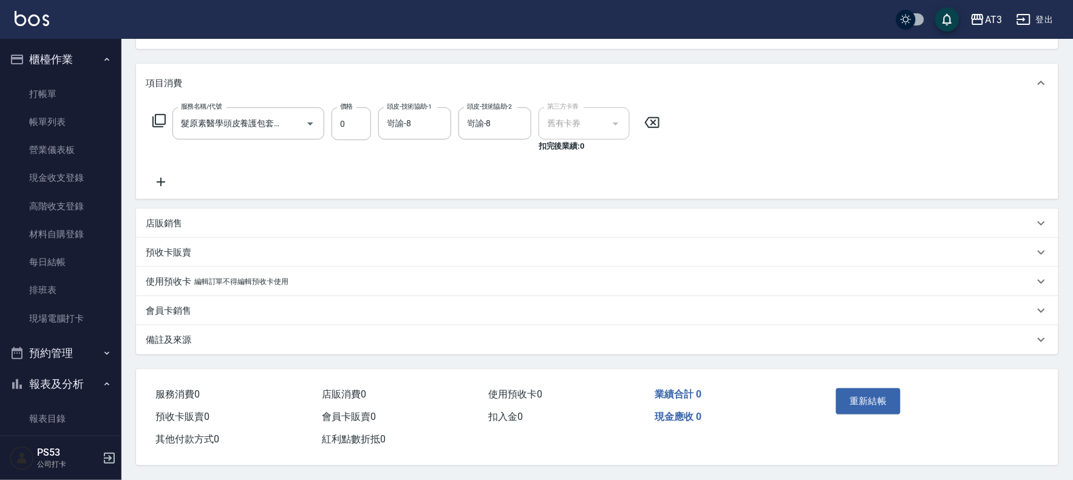
click at [275, 228] on div "店販銷售" at bounding box center [597, 223] width 922 height 29
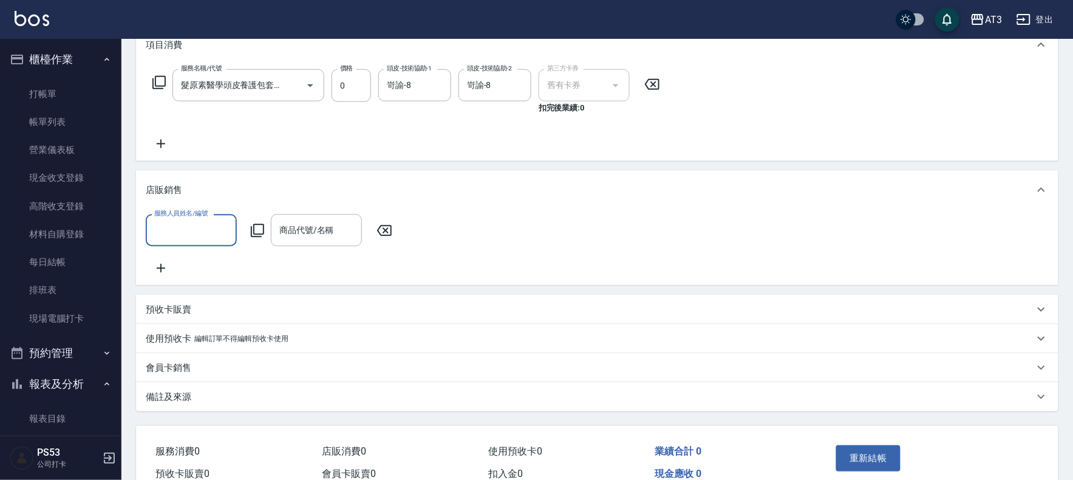
scroll to position [207, 0]
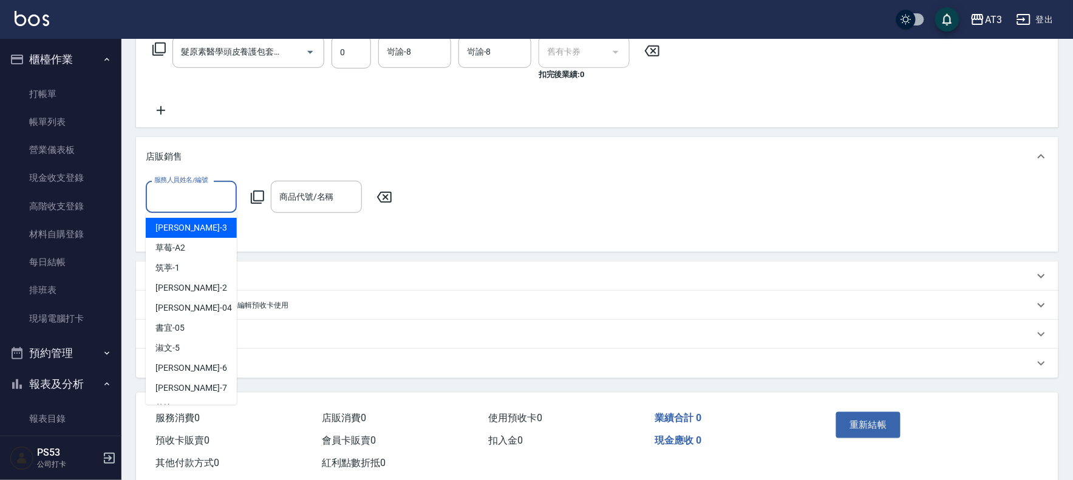
click at [187, 199] on input "服務人員姓名/編號" at bounding box center [191, 196] width 80 height 21
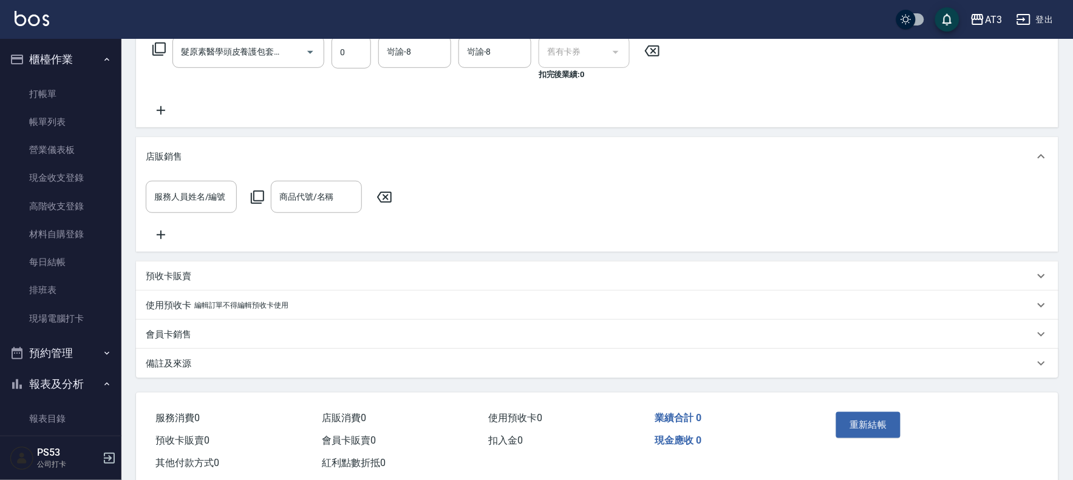
drag, startPoint x: 250, startPoint y: 159, endPoint x: 250, endPoint y: 148, distance: 10.9
click at [249, 158] on div "店販銷售" at bounding box center [590, 157] width 888 height 13
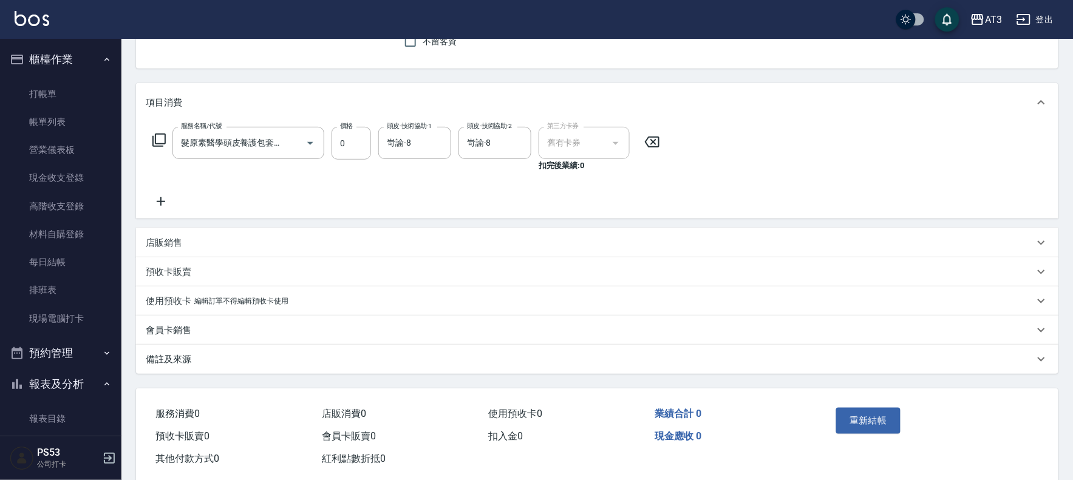
scroll to position [0, 0]
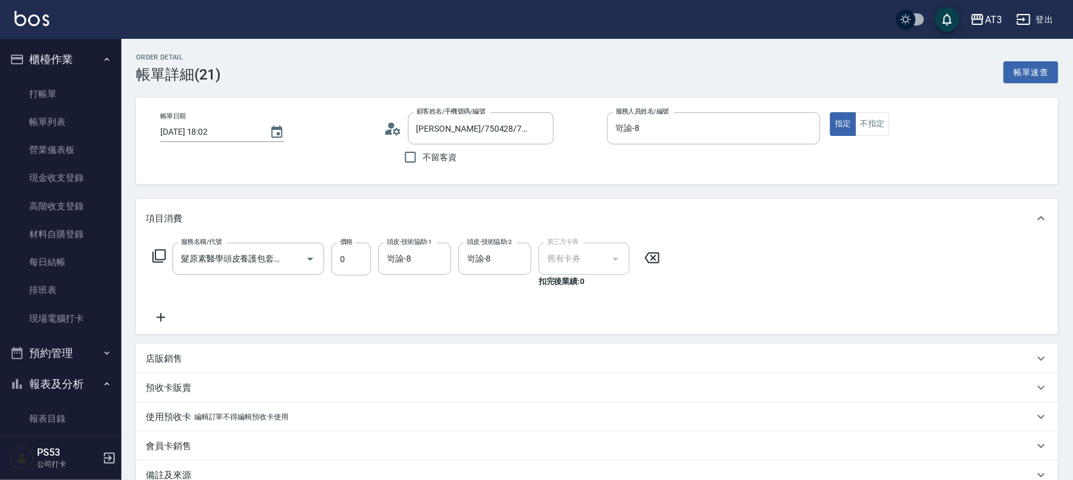
click at [21, 24] on img at bounding box center [32, 18] width 35 height 15
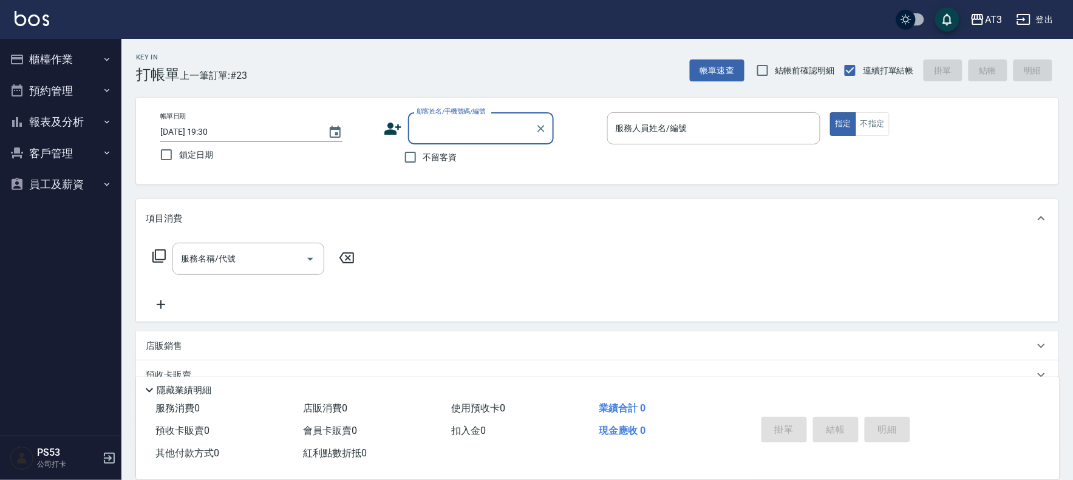
click at [79, 116] on button "報表及分析" at bounding box center [61, 122] width 112 height 32
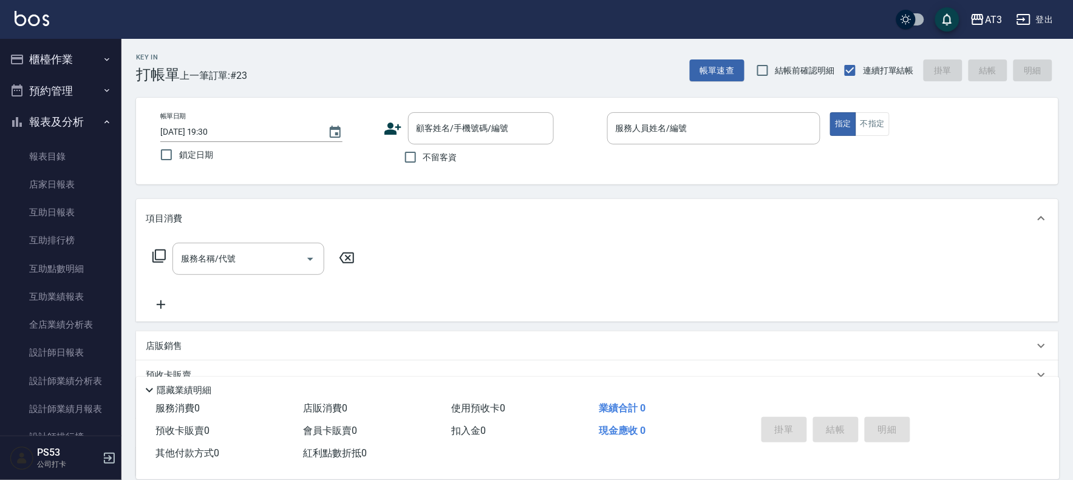
click at [80, 112] on button "報表及分析" at bounding box center [61, 122] width 112 height 32
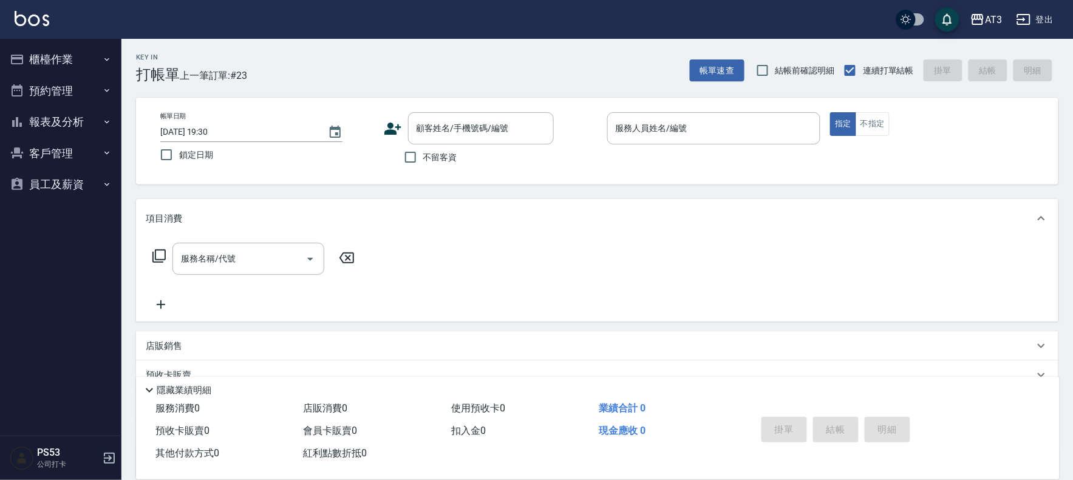
click at [77, 64] on button "櫃檯作業" at bounding box center [61, 60] width 112 height 32
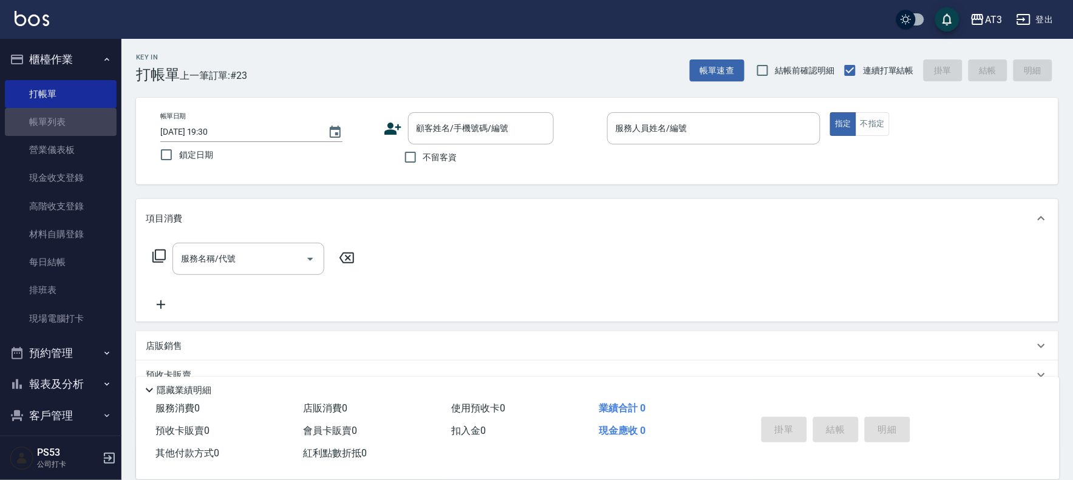
drag, startPoint x: 75, startPoint y: 126, endPoint x: 387, endPoint y: 186, distance: 318.0
click at [75, 126] on link "帳單列表" at bounding box center [61, 122] width 112 height 28
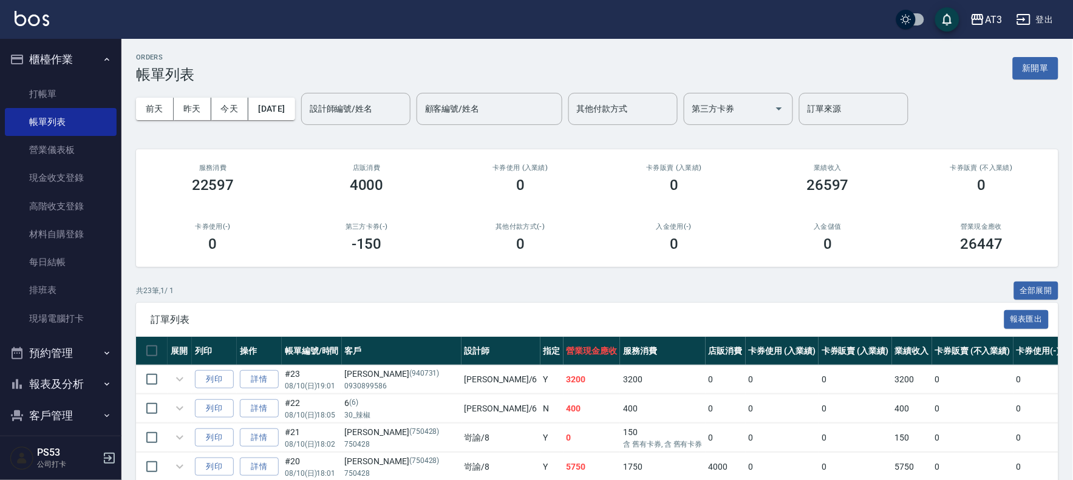
scroll to position [202, 0]
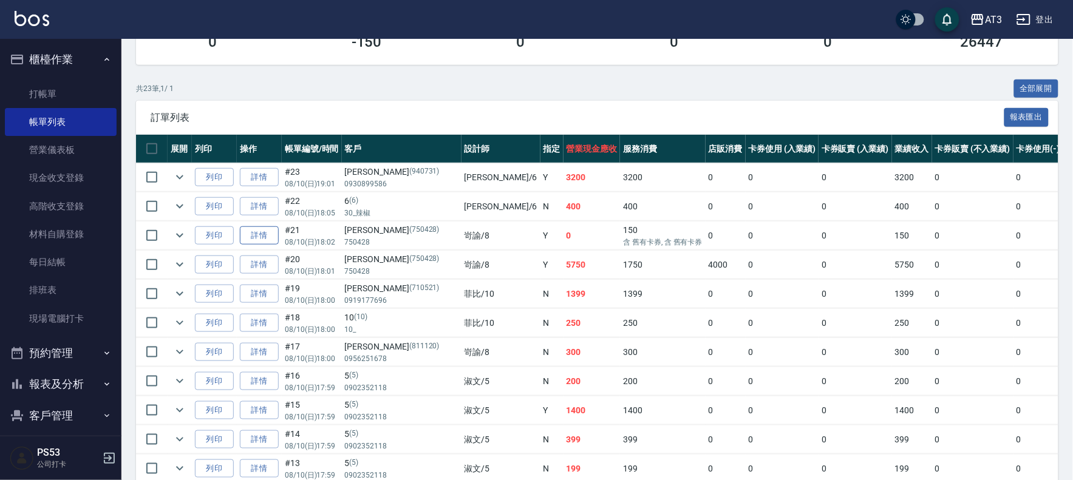
click at [271, 231] on link "詳情" at bounding box center [259, 235] width 39 height 19
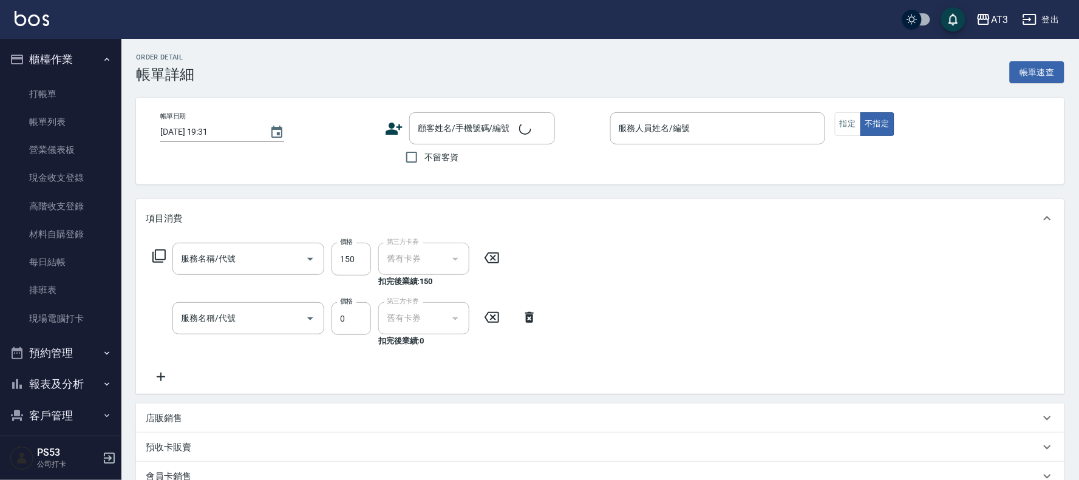
type input "[DATE] 18:02"
type input "岢諭-8"
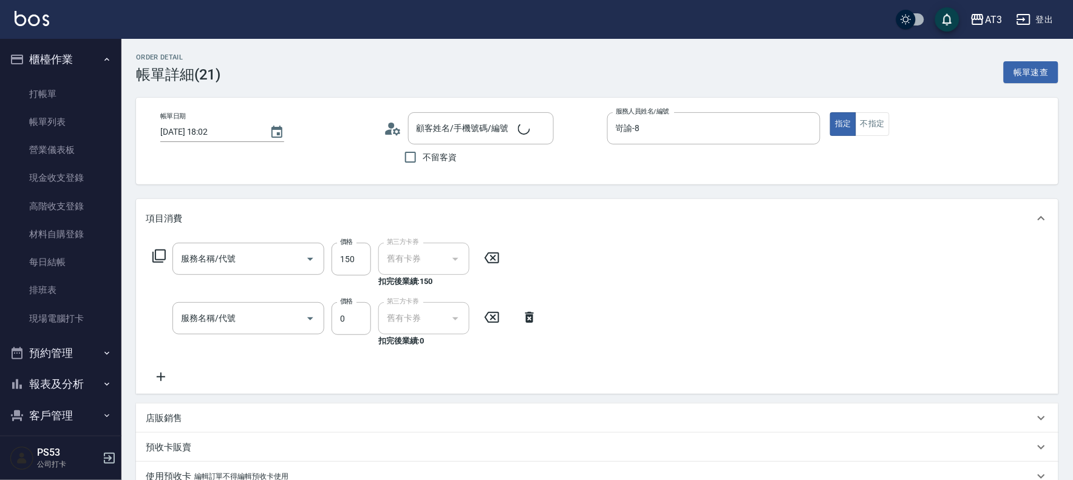
type input "髮原素洗髮抵用(105)"
type input "髮原素醫學頭皮養護包套3次抵用/當次入帳(607)"
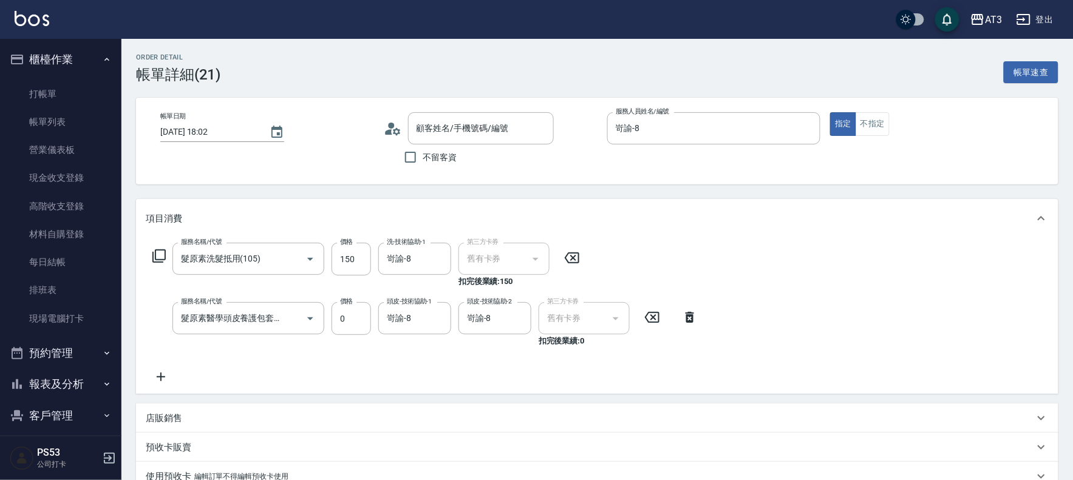
type input "[PERSON_NAME]/750428/750428"
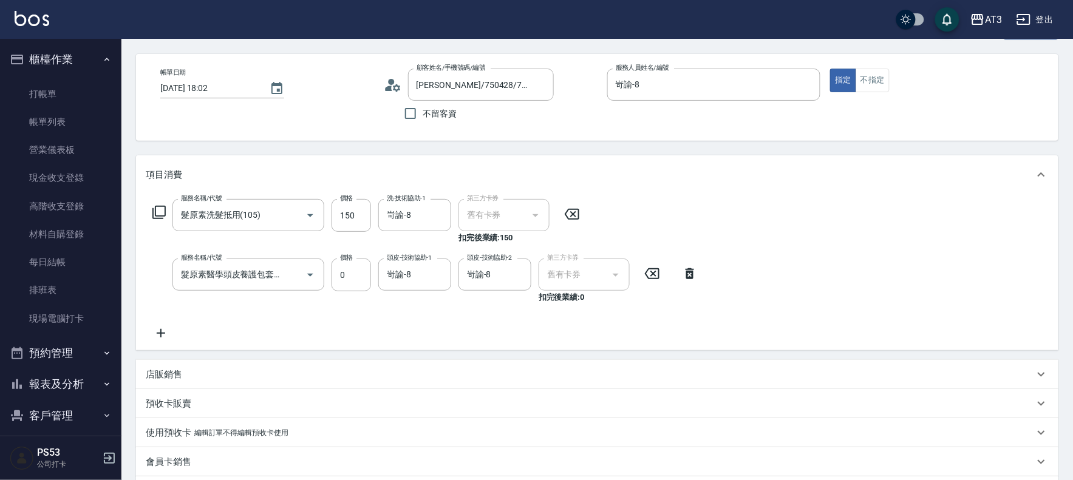
scroll to position [67, 0]
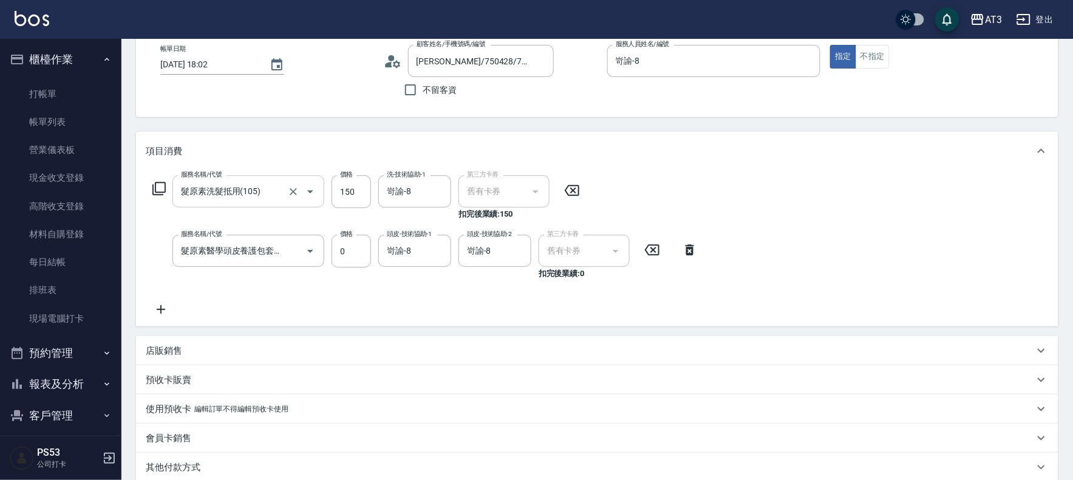
click at [310, 195] on icon "Open" at bounding box center [310, 192] width 15 height 15
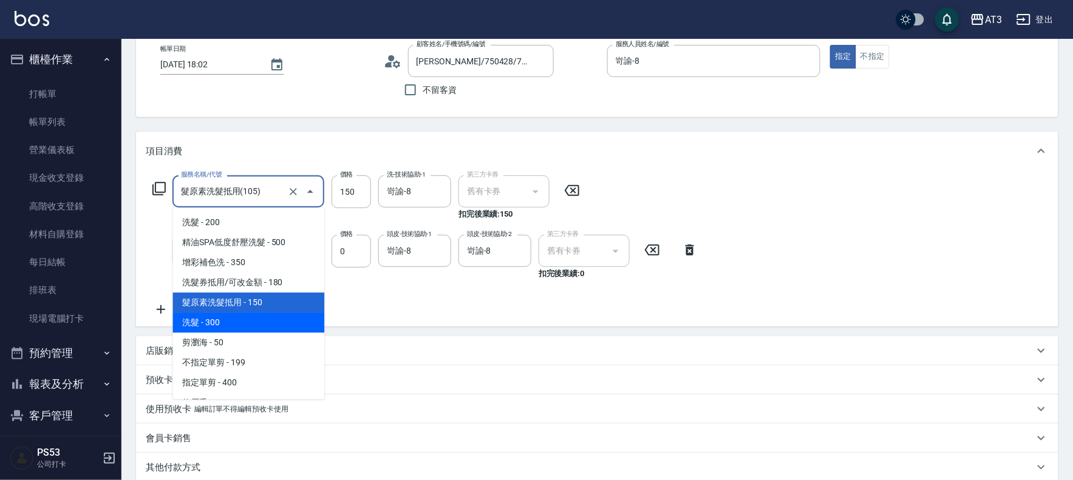
click at [446, 295] on div "服務名稱/代號 髮原素洗髮抵用(105) 服務名稱/代號 價格 150 價格 洗-技術協助-1 岢諭-8 洗-技術協助-1 第三方卡券 舊有卡券 第三方卡券 …" at bounding box center [425, 245] width 559 height 141
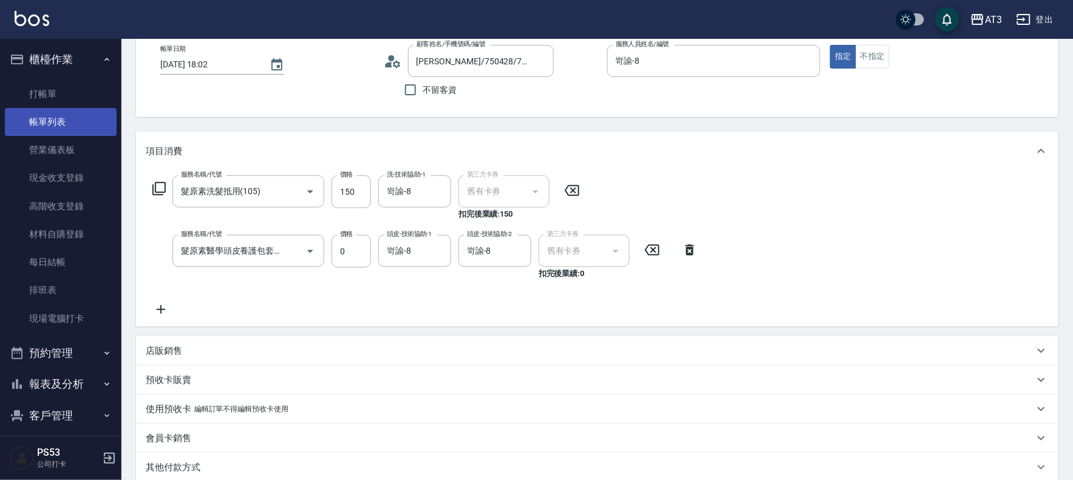
click at [78, 118] on link "帳單列表" at bounding box center [61, 122] width 112 height 28
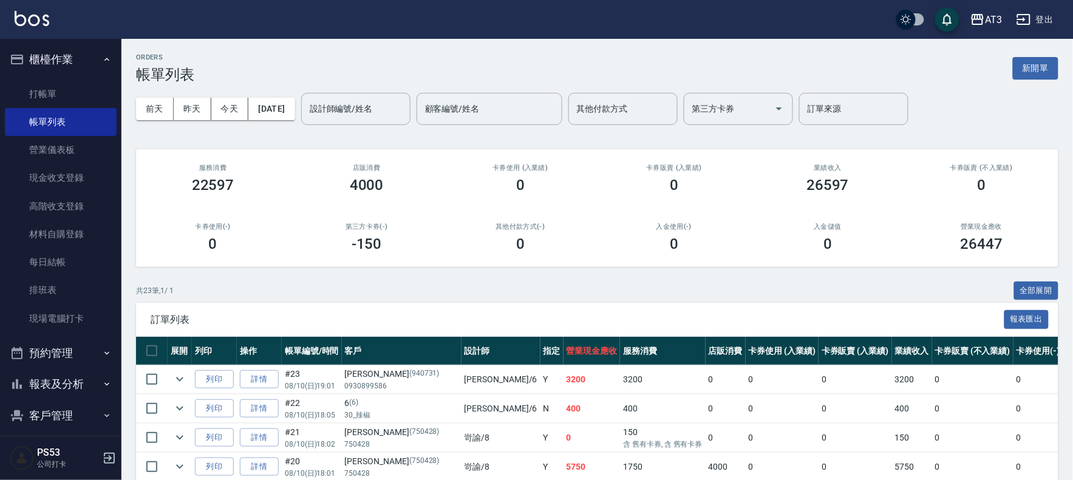
click at [79, 63] on button "櫃檯作業" at bounding box center [61, 60] width 112 height 32
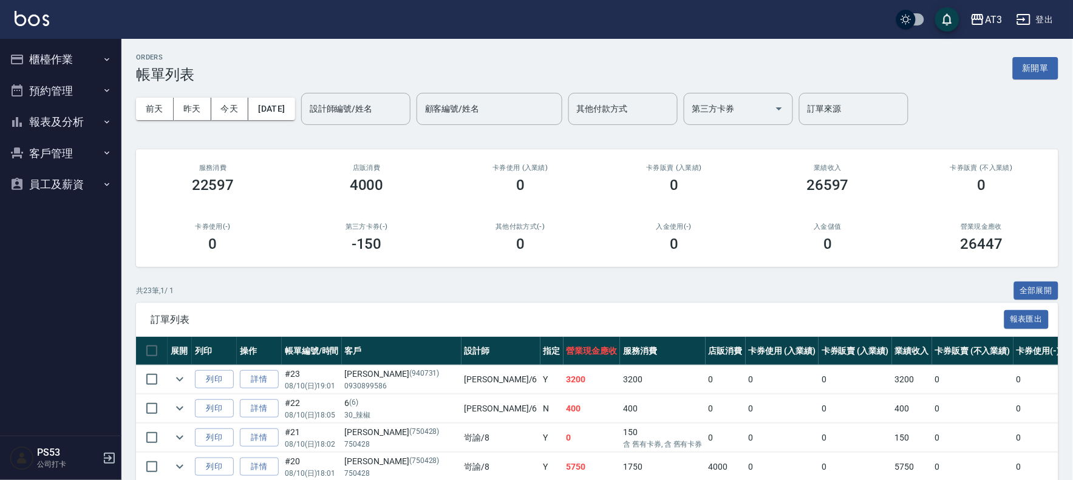
click at [69, 117] on button "報表及分析" at bounding box center [61, 122] width 112 height 32
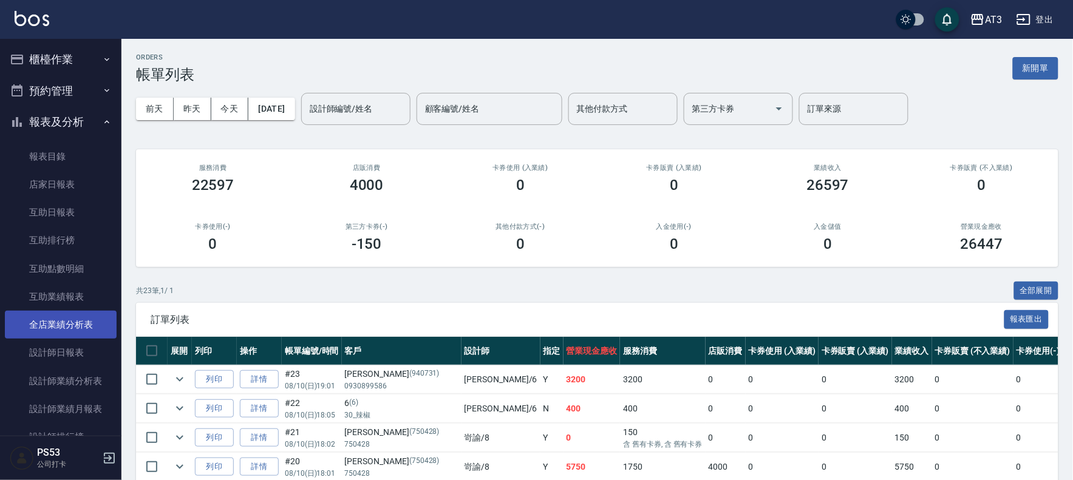
click at [86, 323] on link "全店業績分析表" at bounding box center [61, 325] width 112 height 28
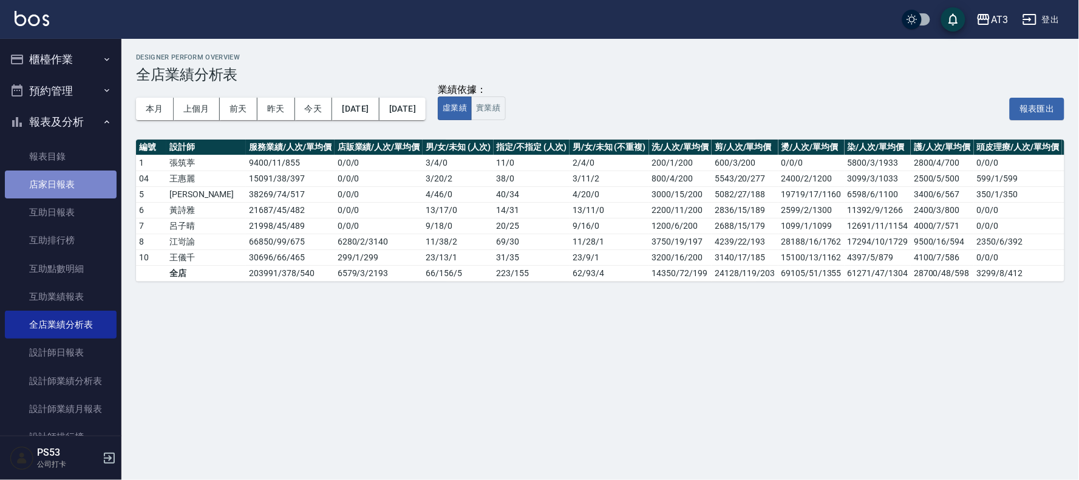
click at [75, 188] on link "店家日報表" at bounding box center [61, 185] width 112 height 28
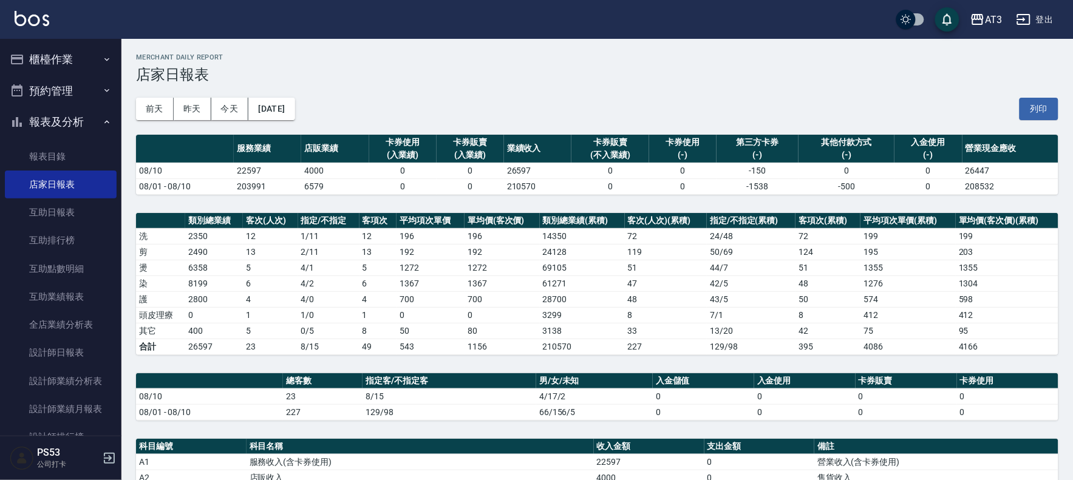
click at [65, 102] on button "預約管理" at bounding box center [61, 91] width 112 height 32
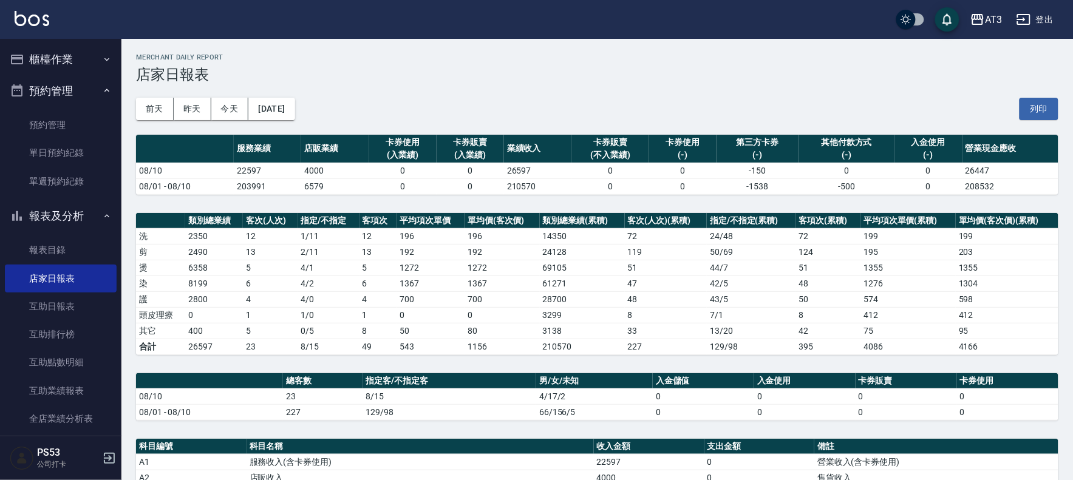
click at [85, 91] on button "預約管理" at bounding box center [61, 91] width 112 height 32
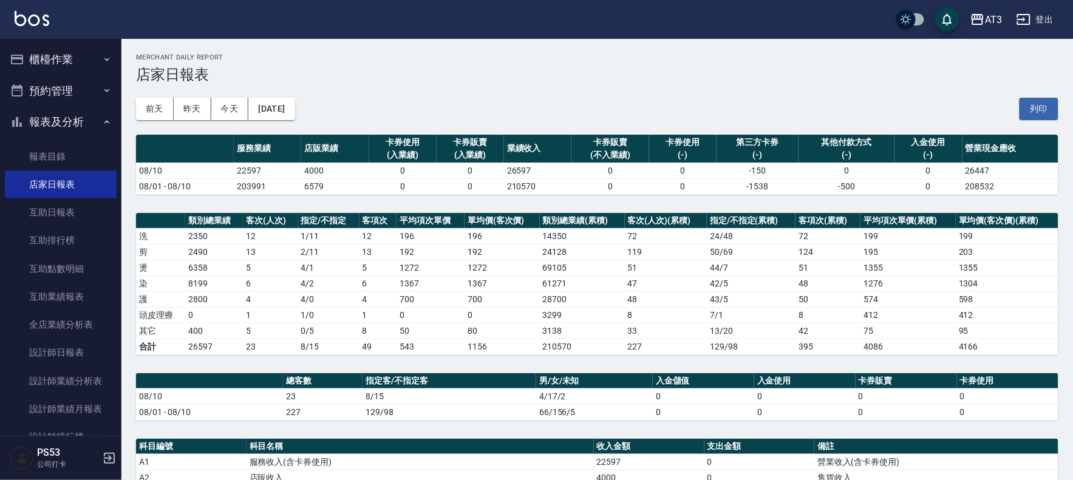
click at [104, 120] on icon "button" at bounding box center [106, 121] width 5 height 3
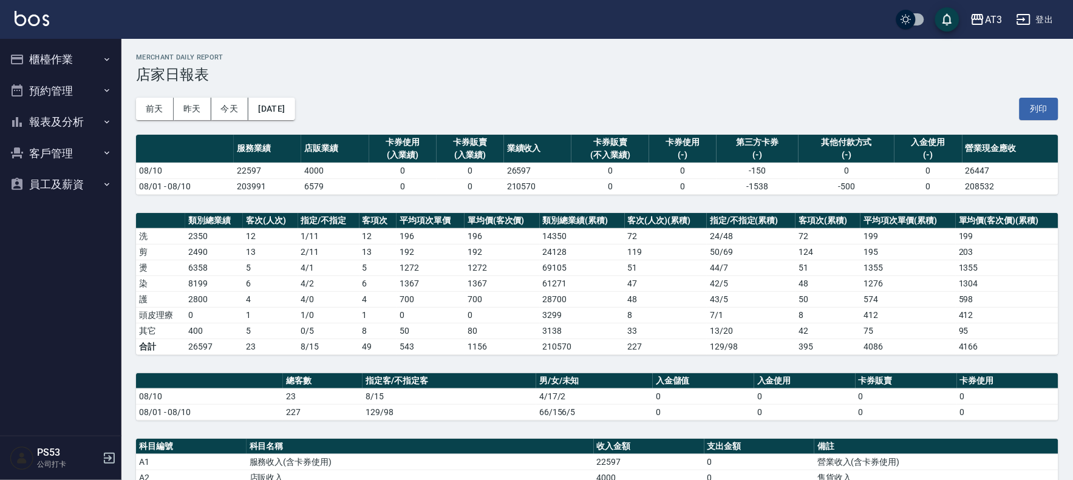
click at [61, 57] on button "櫃檯作業" at bounding box center [61, 60] width 112 height 32
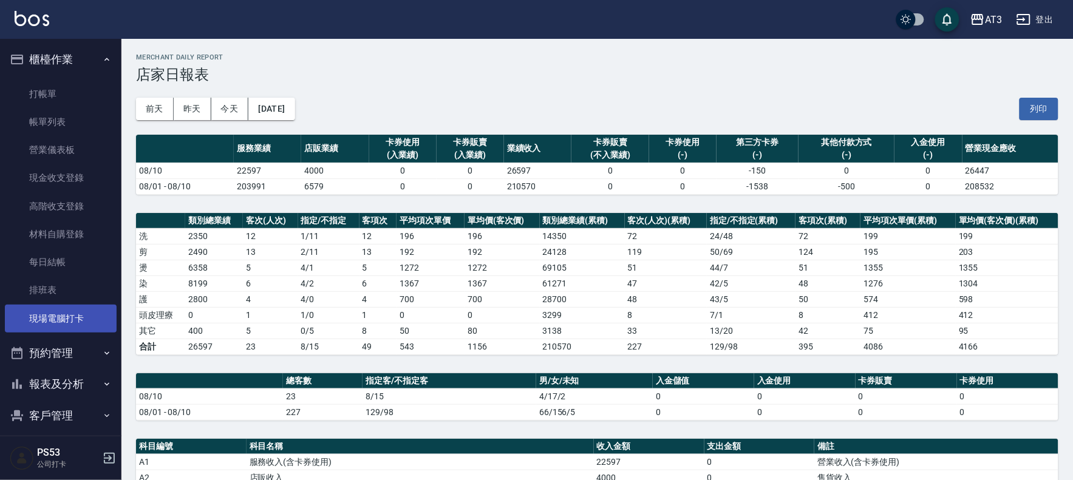
drag, startPoint x: 72, startPoint y: 335, endPoint x: 75, endPoint y: 329, distance: 6.8
click at [73, 332] on ul "打帳單 帳單列表 營業儀表板 現金收支登錄 高階收支登錄 材料自購登錄 每日結帳 排班表 現場電腦打卡" at bounding box center [61, 206] width 112 height 262
click at [76, 324] on link "現場電腦打卡" at bounding box center [61, 319] width 112 height 28
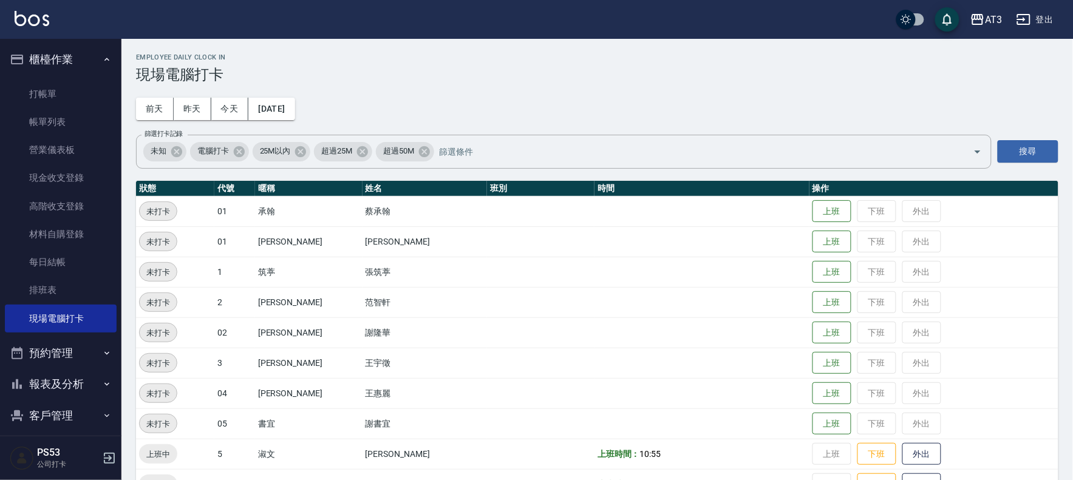
scroll to position [40, 0]
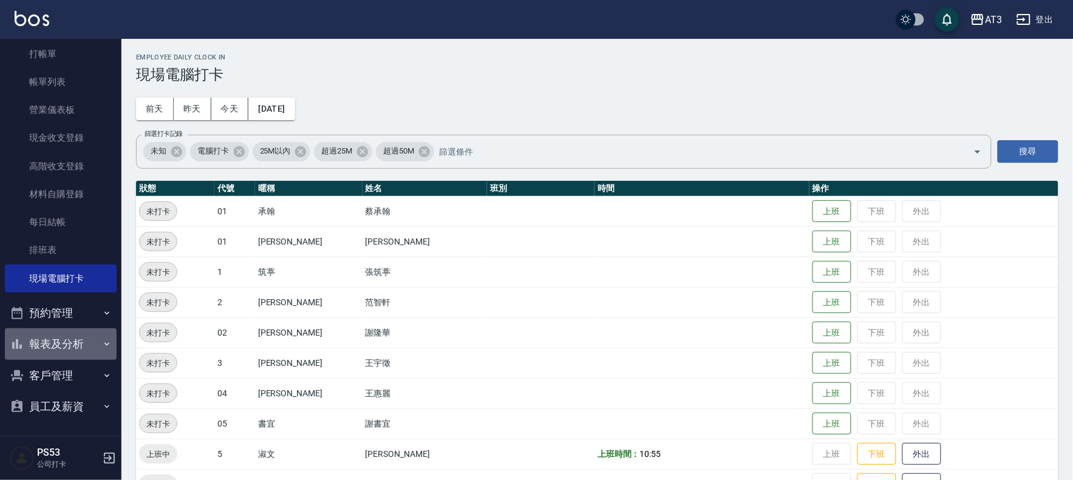
click at [64, 333] on button "報表及分析" at bounding box center [61, 345] width 112 height 32
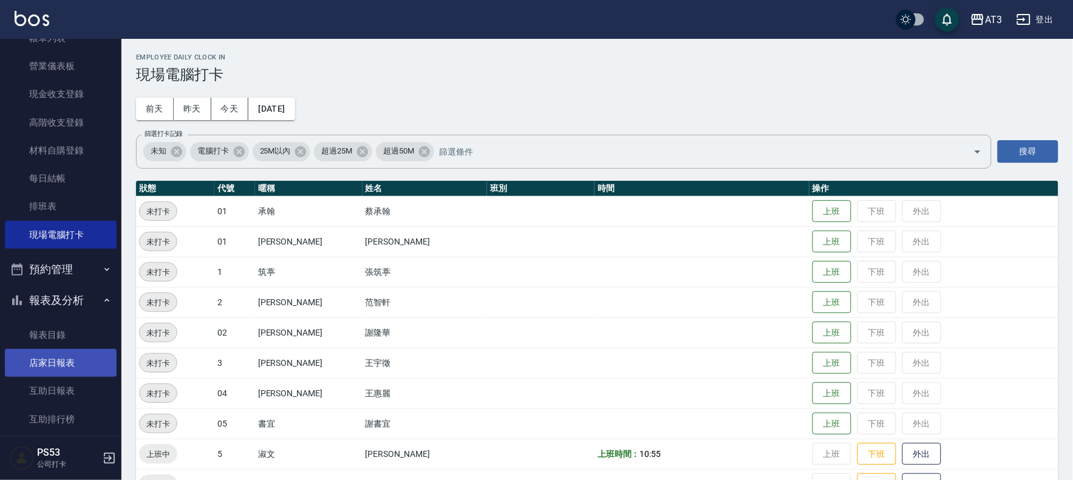
scroll to position [107, 0]
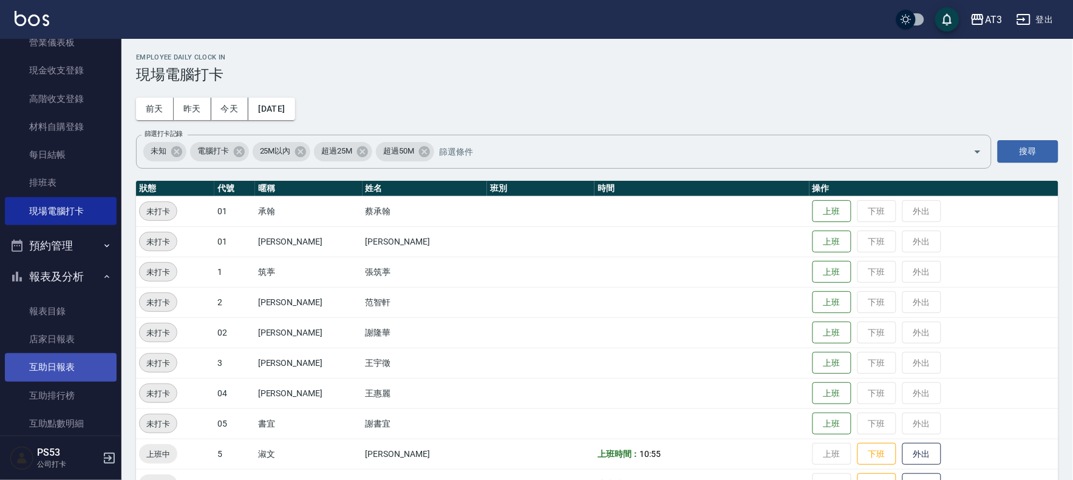
click at [64, 366] on link "互助日報表" at bounding box center [61, 367] width 112 height 28
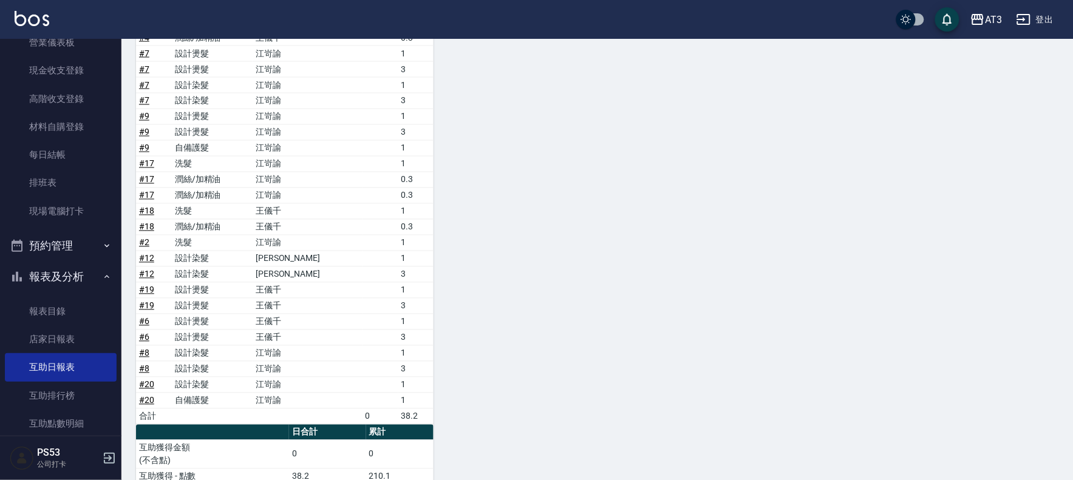
scroll to position [654, 0]
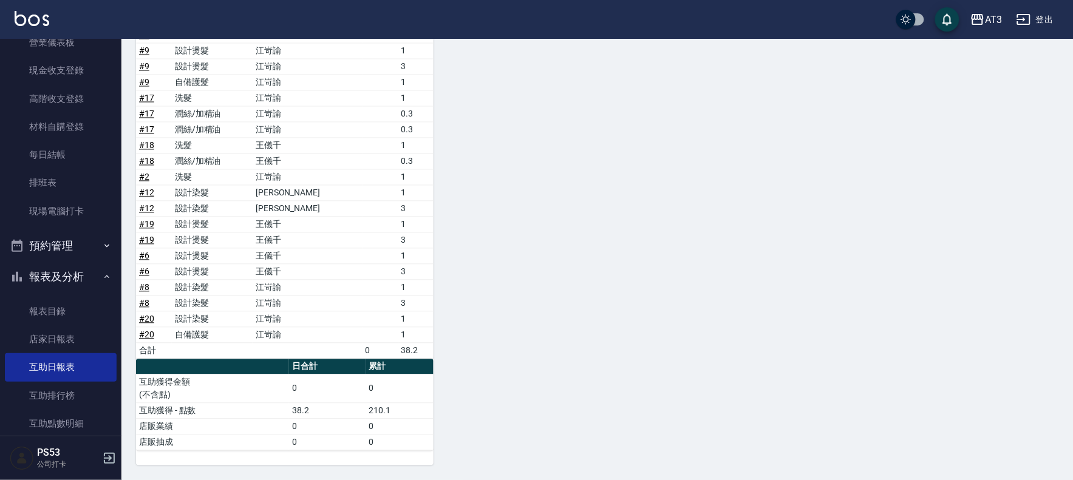
click at [90, 209] on link "現場電腦打卡" at bounding box center [61, 211] width 112 height 28
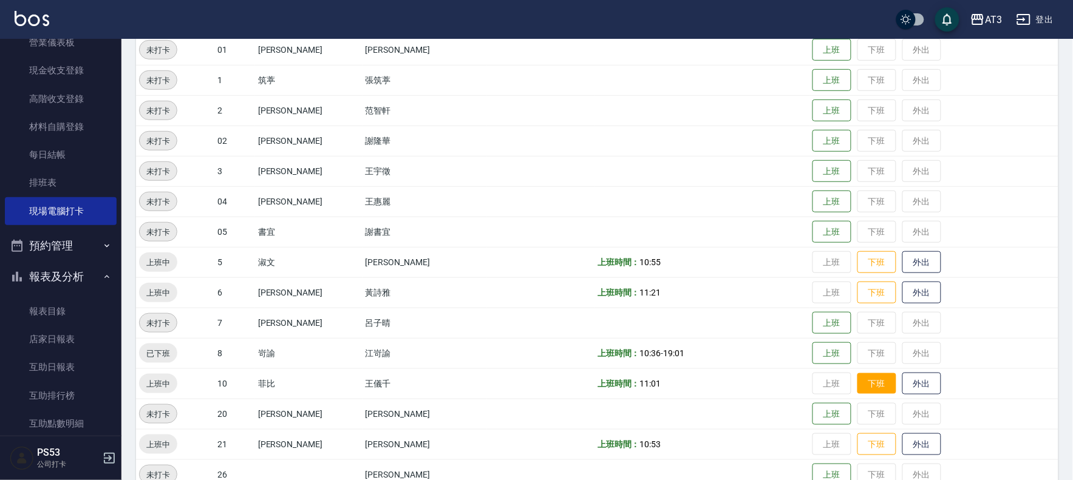
scroll to position [270, 0]
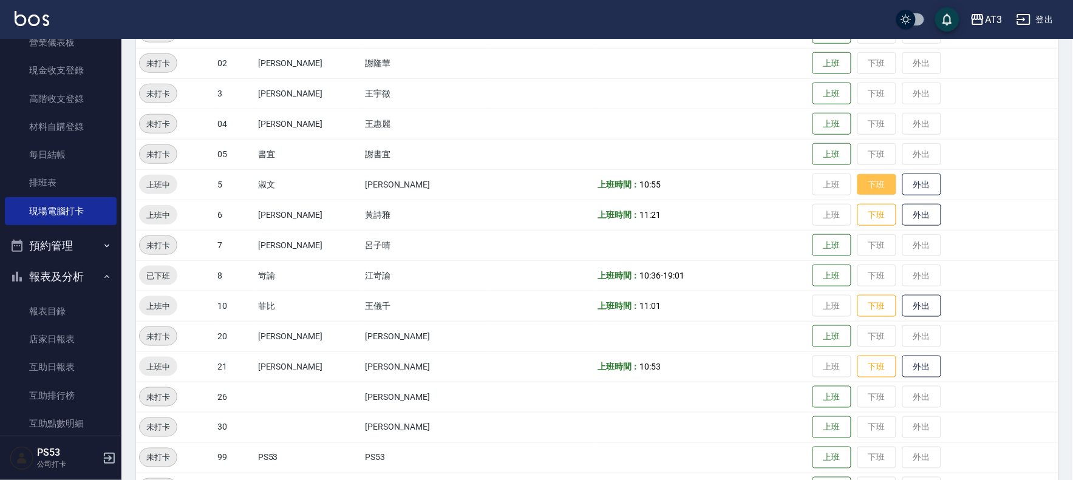
click at [857, 187] on button "下班" at bounding box center [876, 184] width 39 height 21
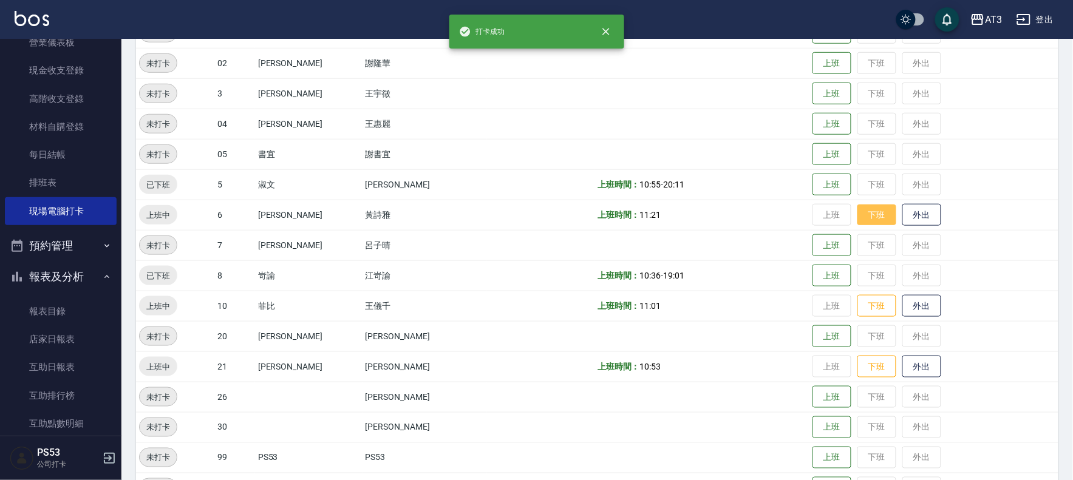
click at [857, 209] on button "下班" at bounding box center [876, 215] width 39 height 21
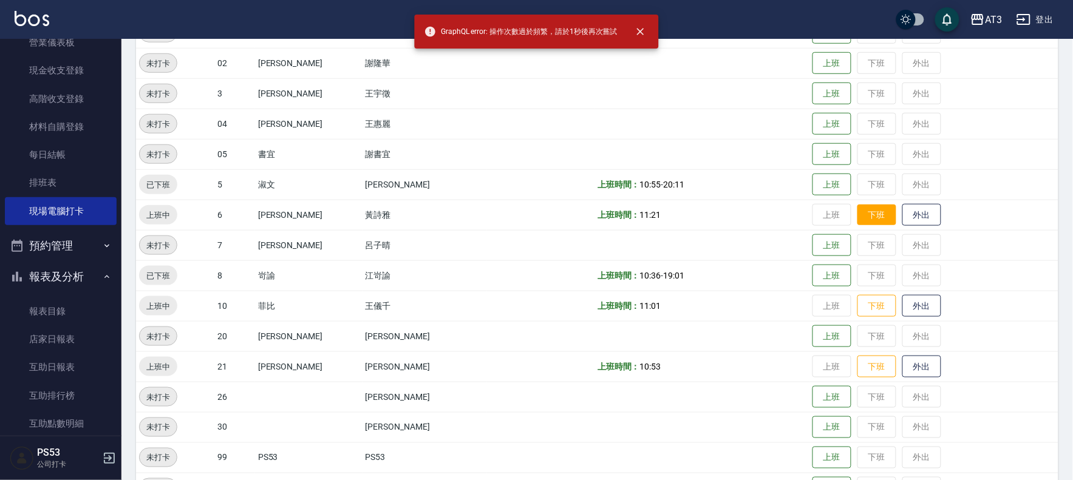
click at [857, 205] on button "下班" at bounding box center [876, 215] width 39 height 21
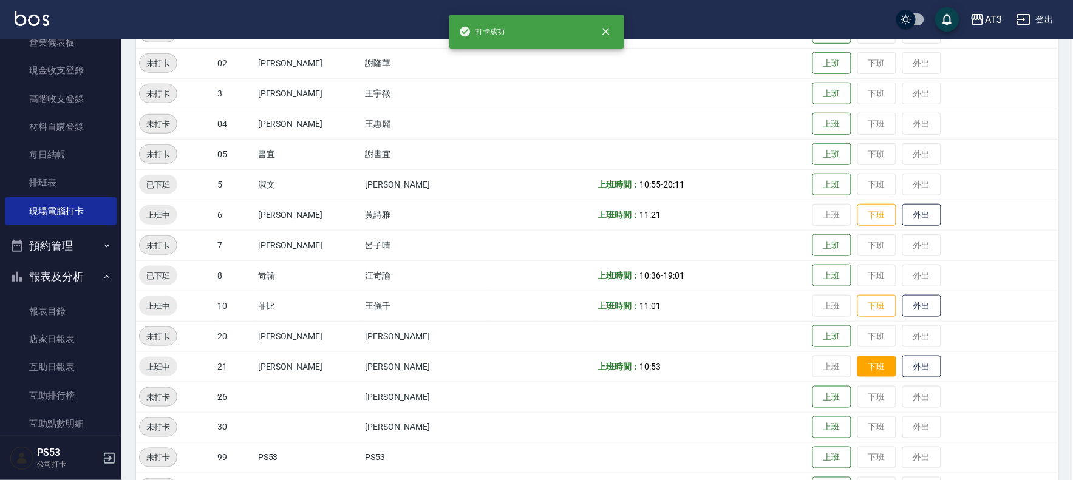
click at [857, 312] on button "下班" at bounding box center [876, 306] width 39 height 22
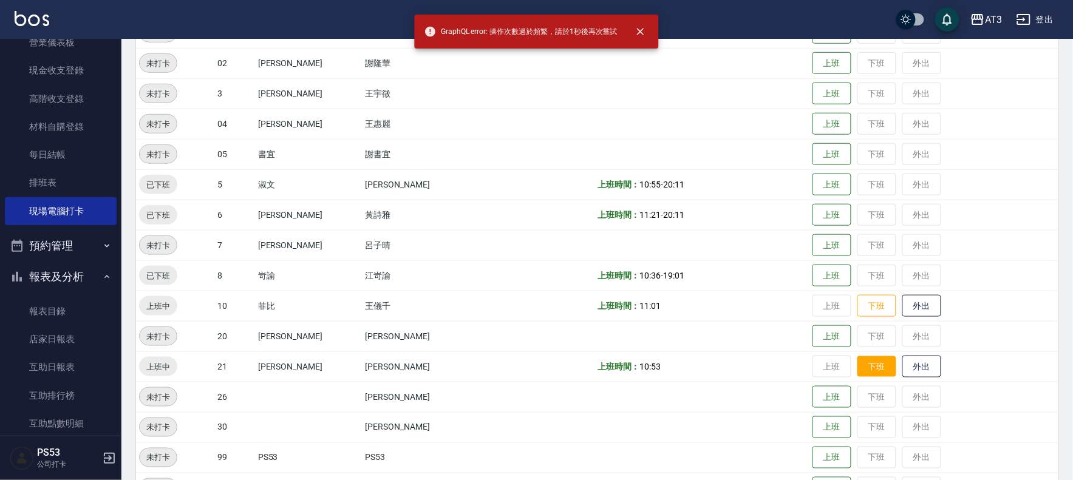
click at [857, 361] on button "下班" at bounding box center [876, 366] width 39 height 21
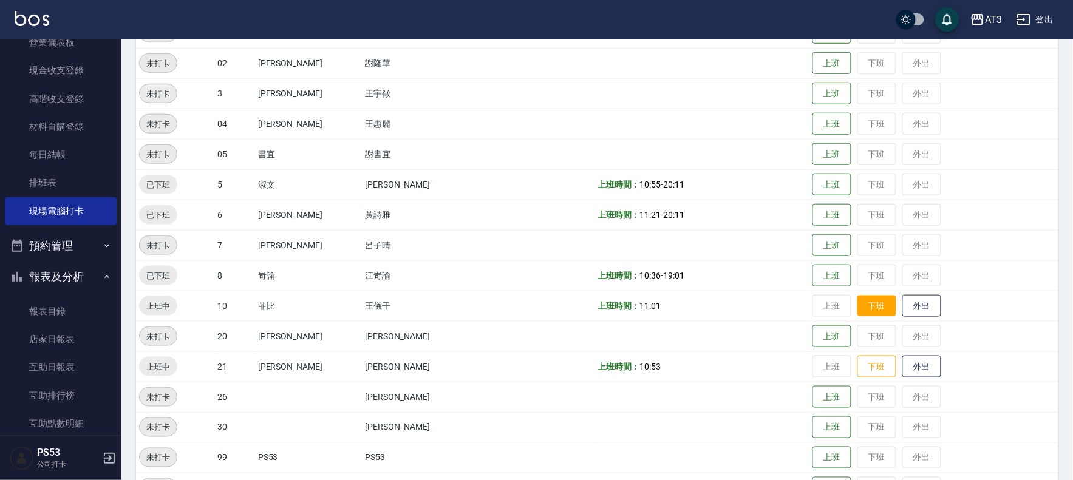
click at [857, 308] on button "下班" at bounding box center [876, 306] width 39 height 21
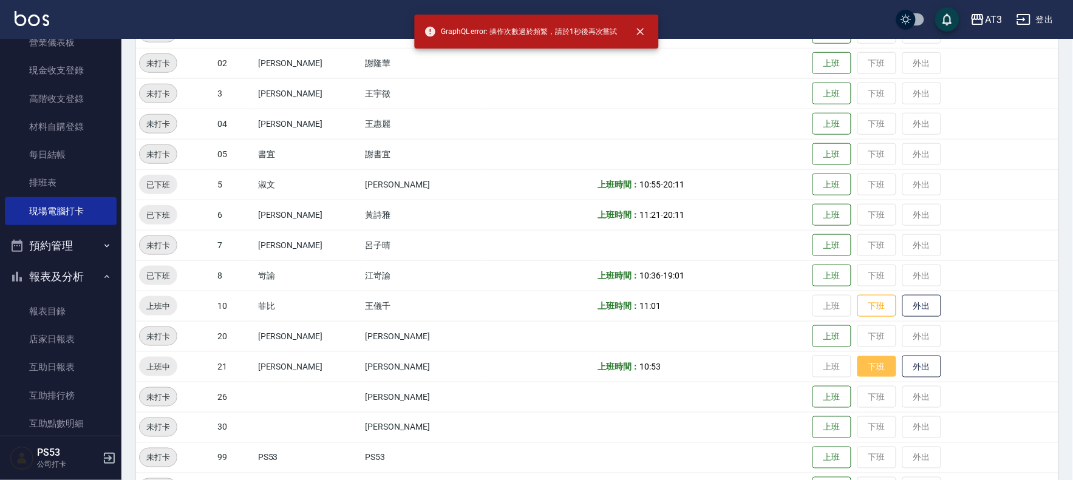
click at [858, 367] on button "下班" at bounding box center [876, 366] width 39 height 21
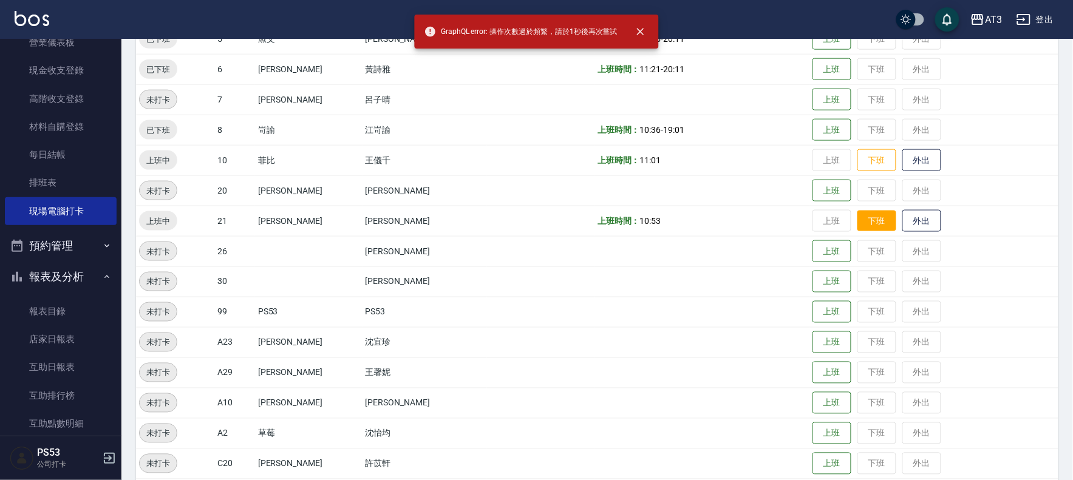
scroll to position [392, 0]
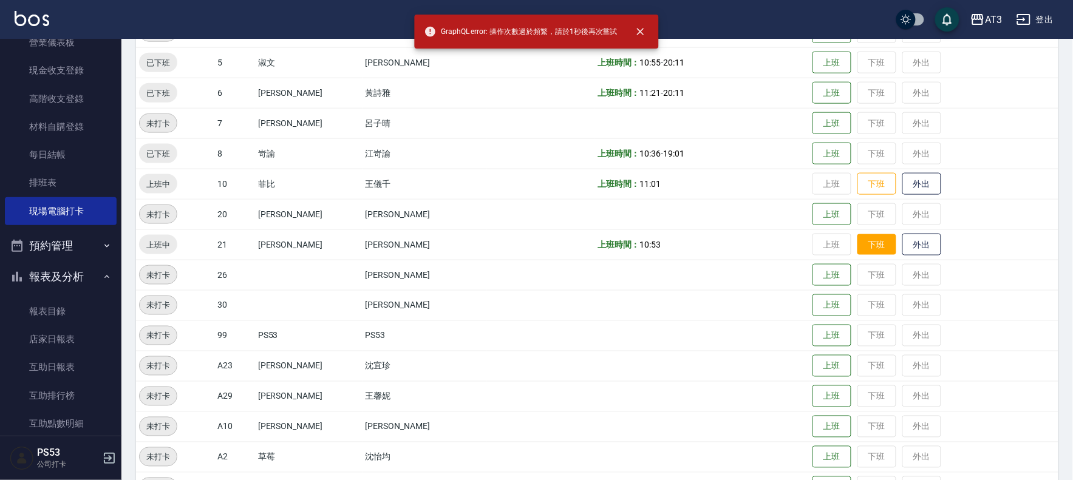
click at [857, 243] on button "下班" at bounding box center [876, 244] width 39 height 21
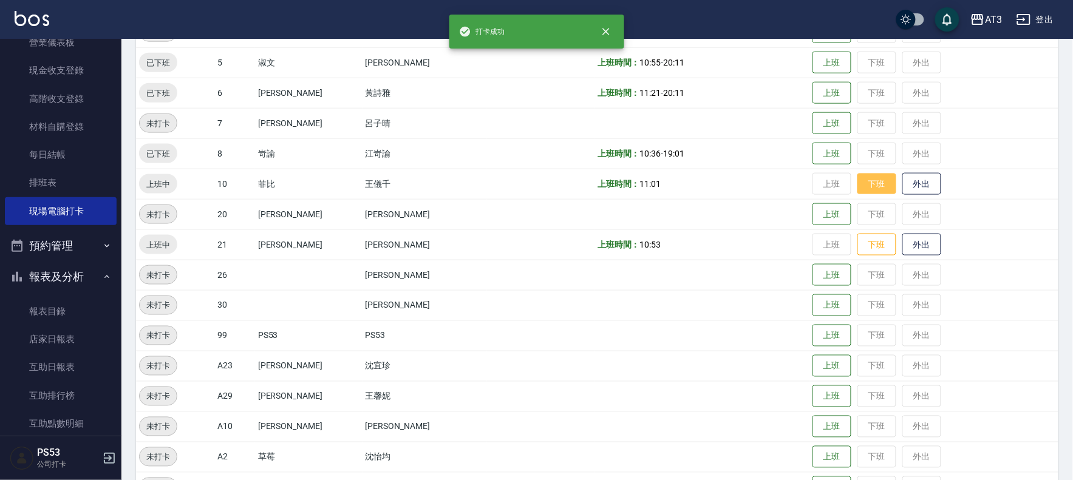
click at [857, 176] on button "下班" at bounding box center [876, 184] width 39 height 21
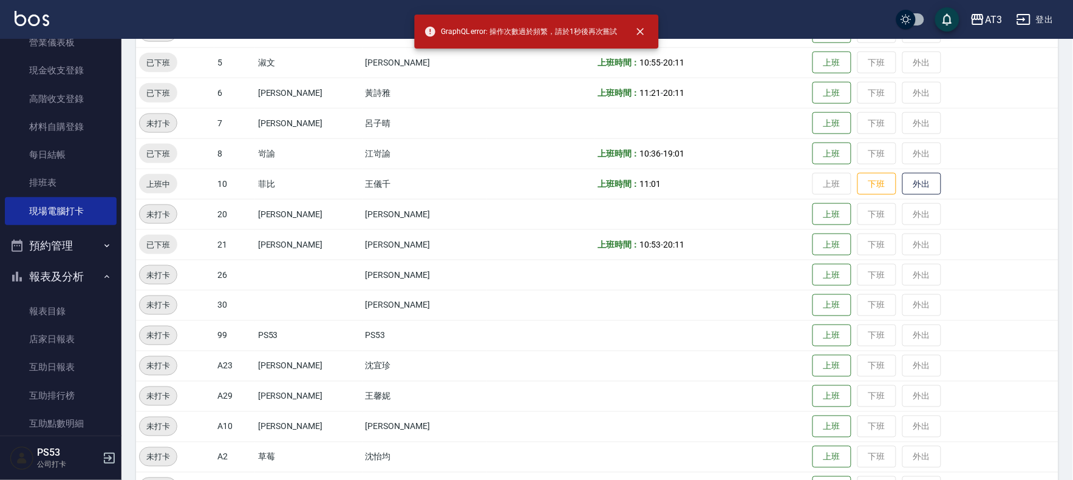
click at [846, 239] on td "上班 下班 外出" at bounding box center [933, 245] width 249 height 30
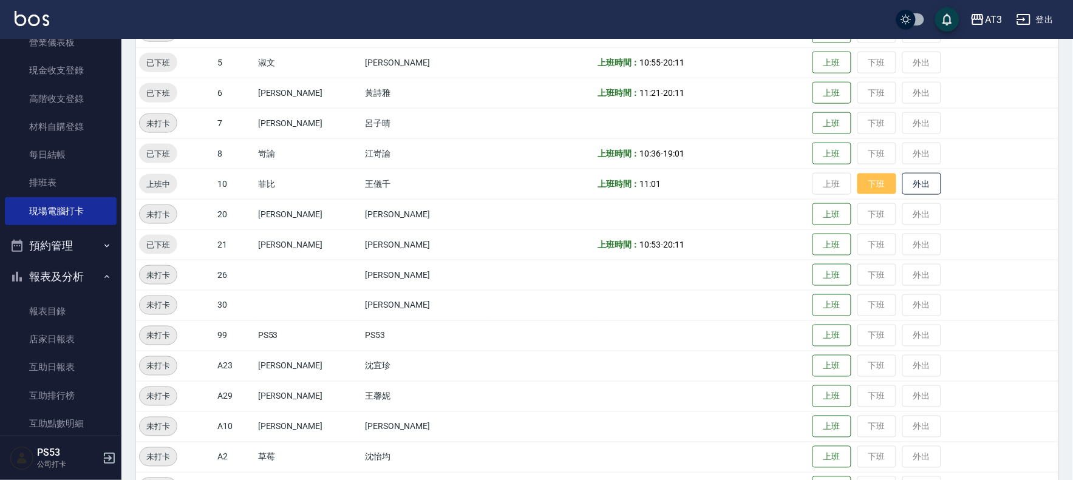
click at [857, 186] on button "下班" at bounding box center [876, 184] width 39 height 21
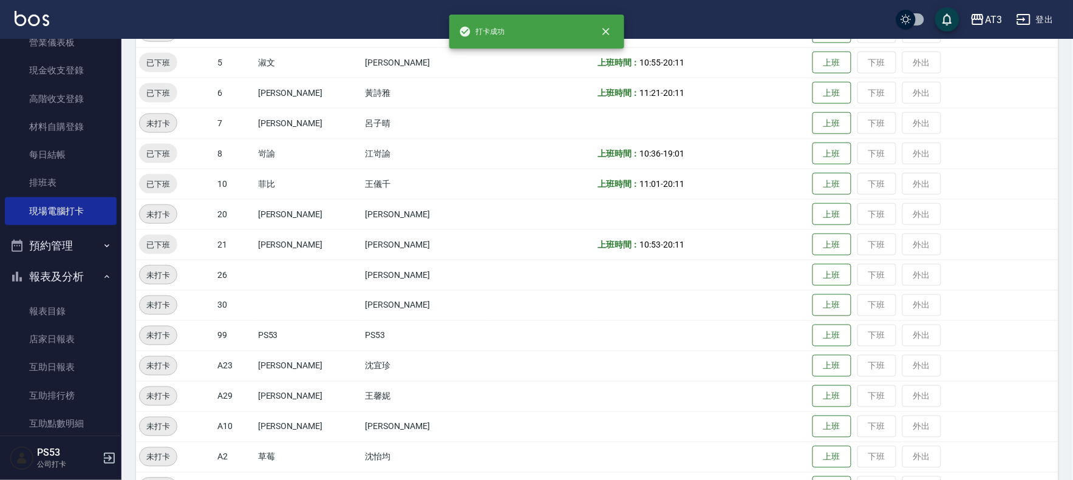
click at [851, 183] on td "上班 下班 外出" at bounding box center [933, 184] width 249 height 30
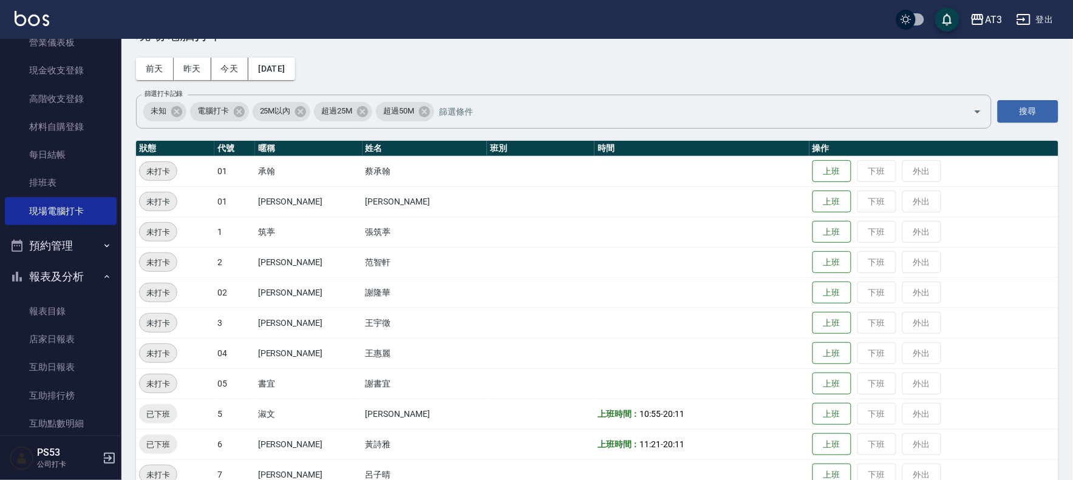
scroll to position [0, 0]
